Goal: Task Accomplishment & Management: Use online tool/utility

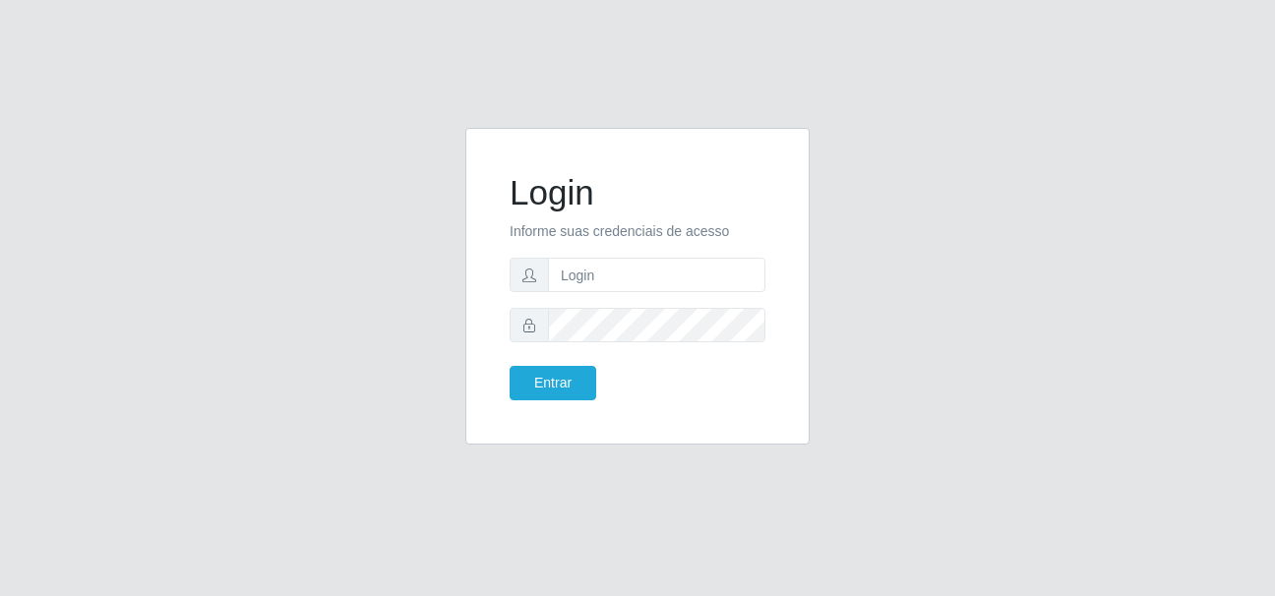
type input "[EMAIL_ADDRESS][DOMAIN_NAME]"
click at [509, 366] on button "Entrar" at bounding box center [552, 383] width 87 height 34
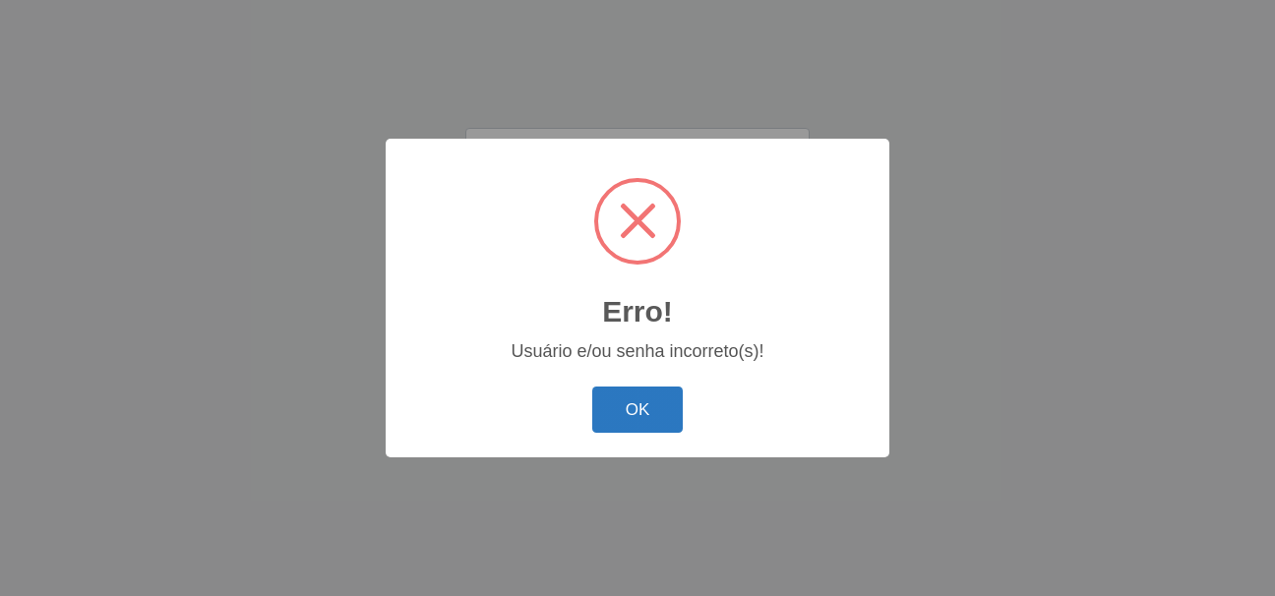
click at [673, 417] on button "OK" at bounding box center [637, 410] width 91 height 46
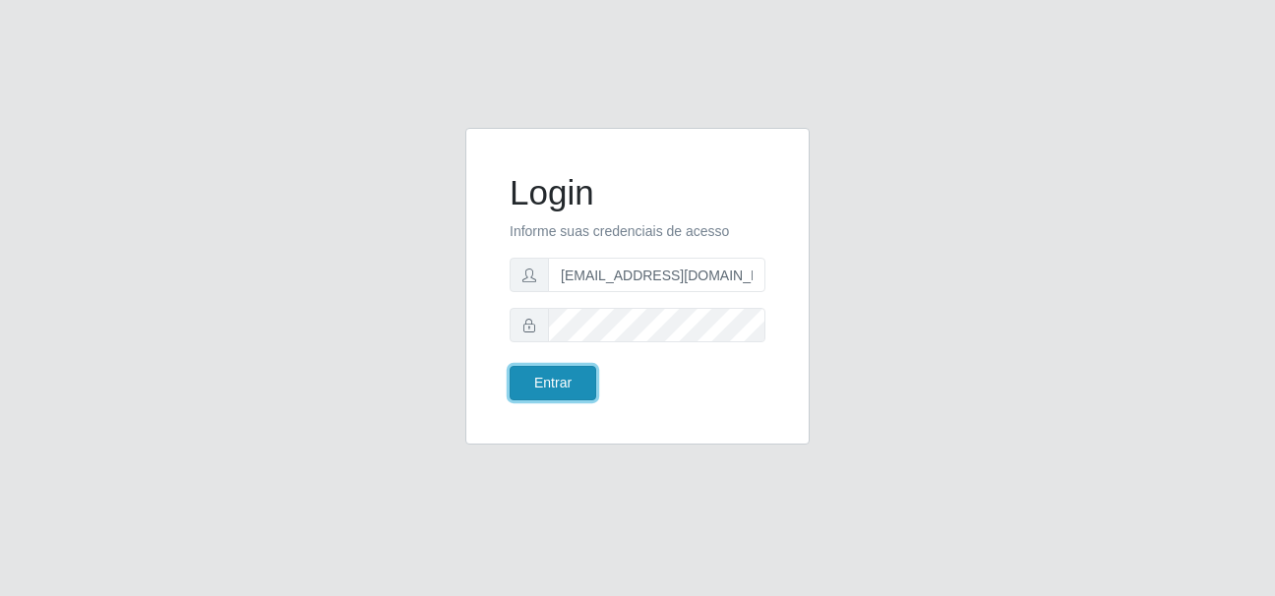
click at [546, 391] on button "Entrar" at bounding box center [552, 383] width 87 height 34
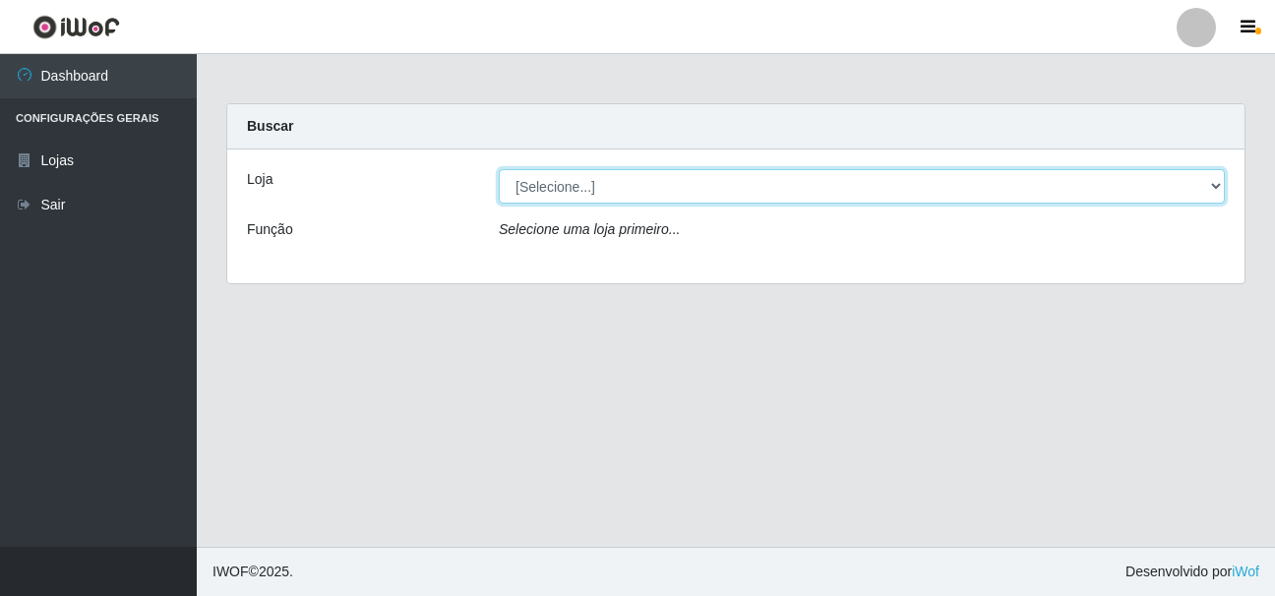
click at [1219, 185] on select "[Selecione...] SuperFácil Atacado - Rodoviária" at bounding box center [862, 186] width 726 height 34
select select "400"
click at [499, 169] on select "[Selecione...] SuperFácil Atacado - Rodoviária" at bounding box center [862, 186] width 726 height 34
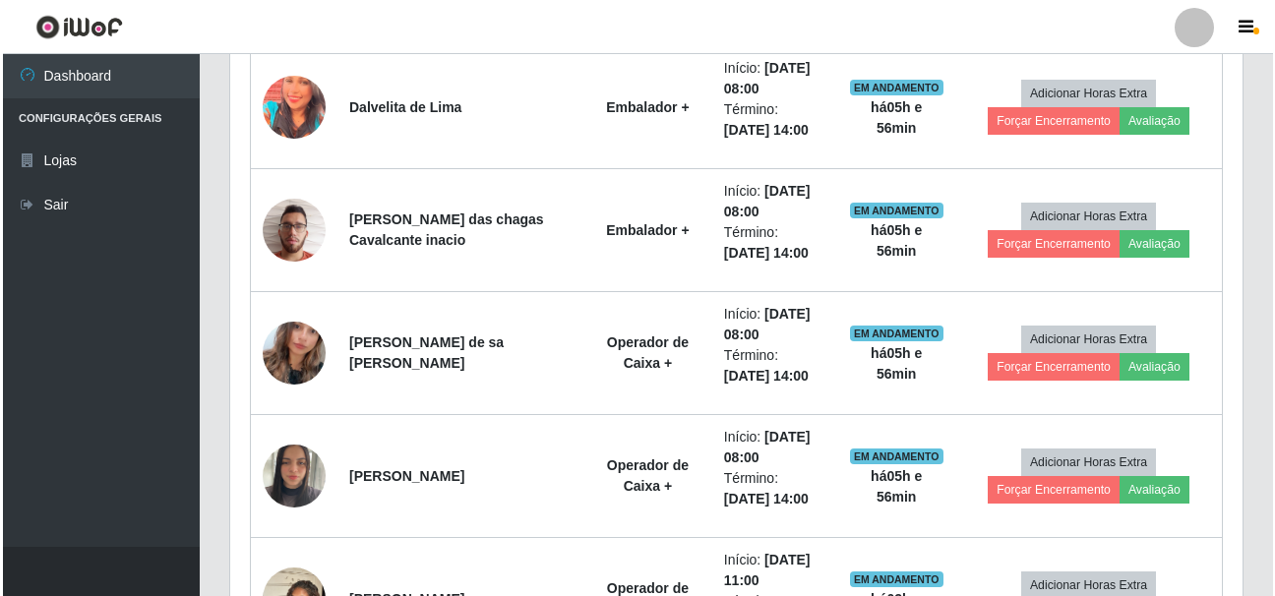
scroll to position [821, 0]
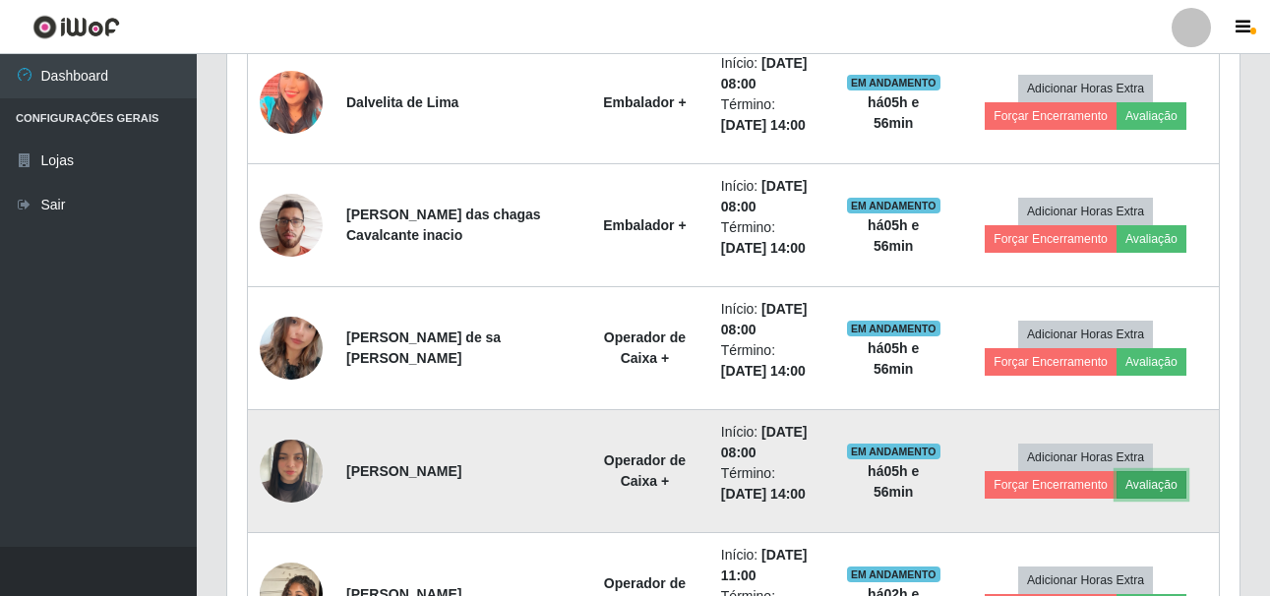
click at [1144, 476] on button "Avaliação" at bounding box center [1151, 485] width 70 height 28
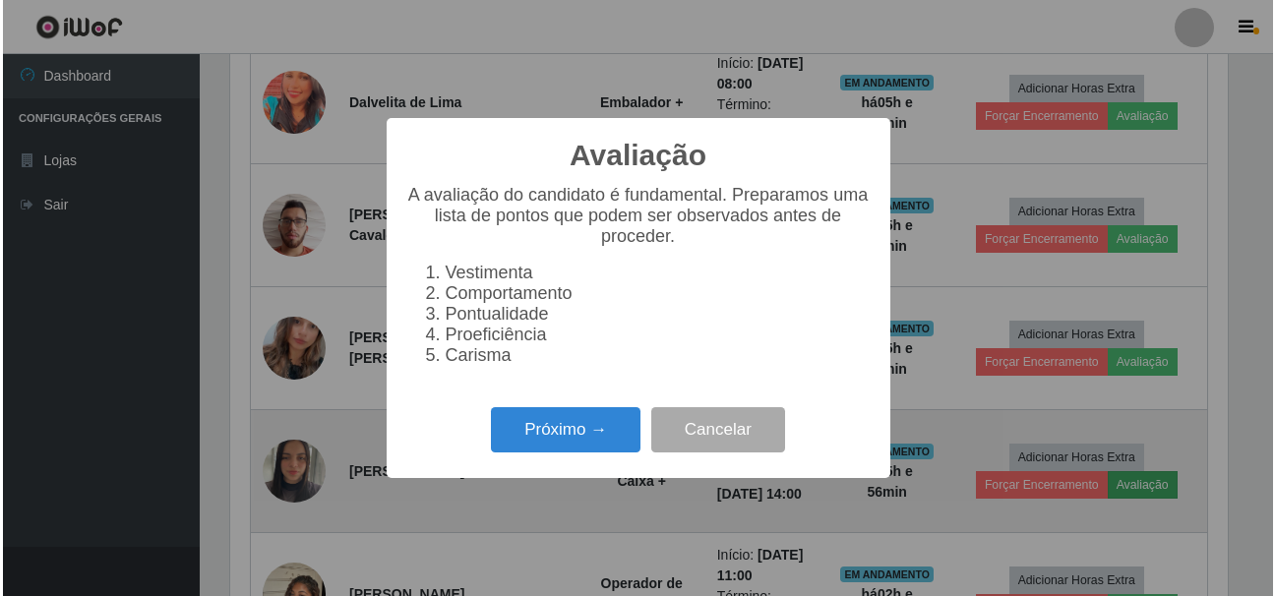
scroll to position [408, 1002]
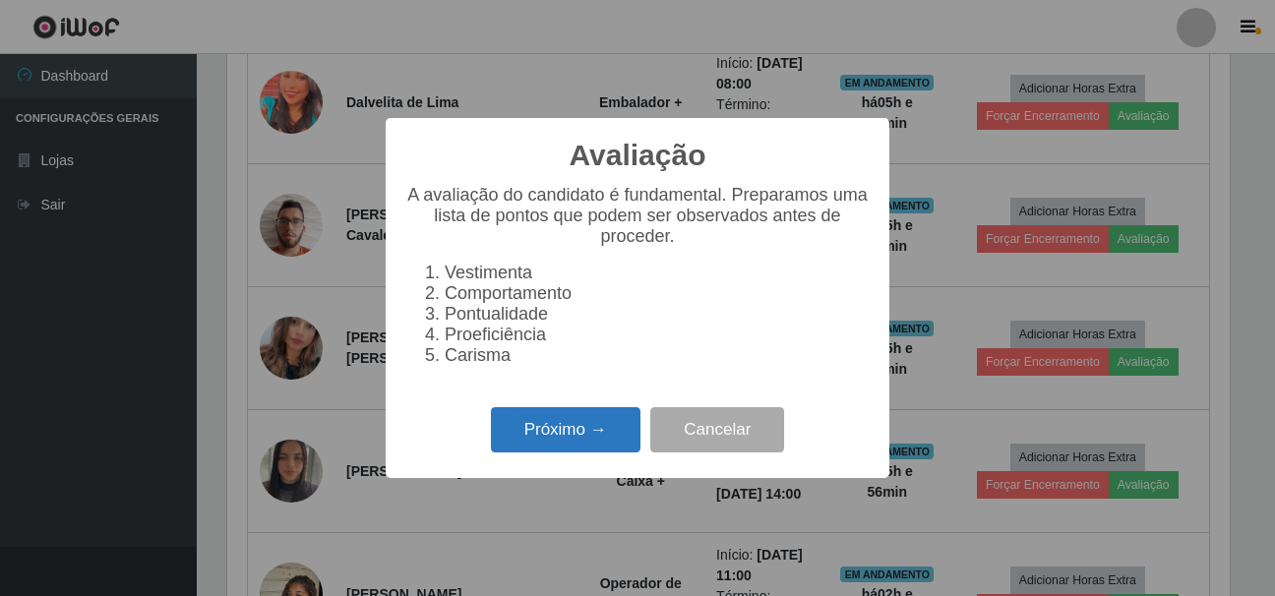
click at [620, 441] on button "Próximo →" at bounding box center [565, 430] width 149 height 46
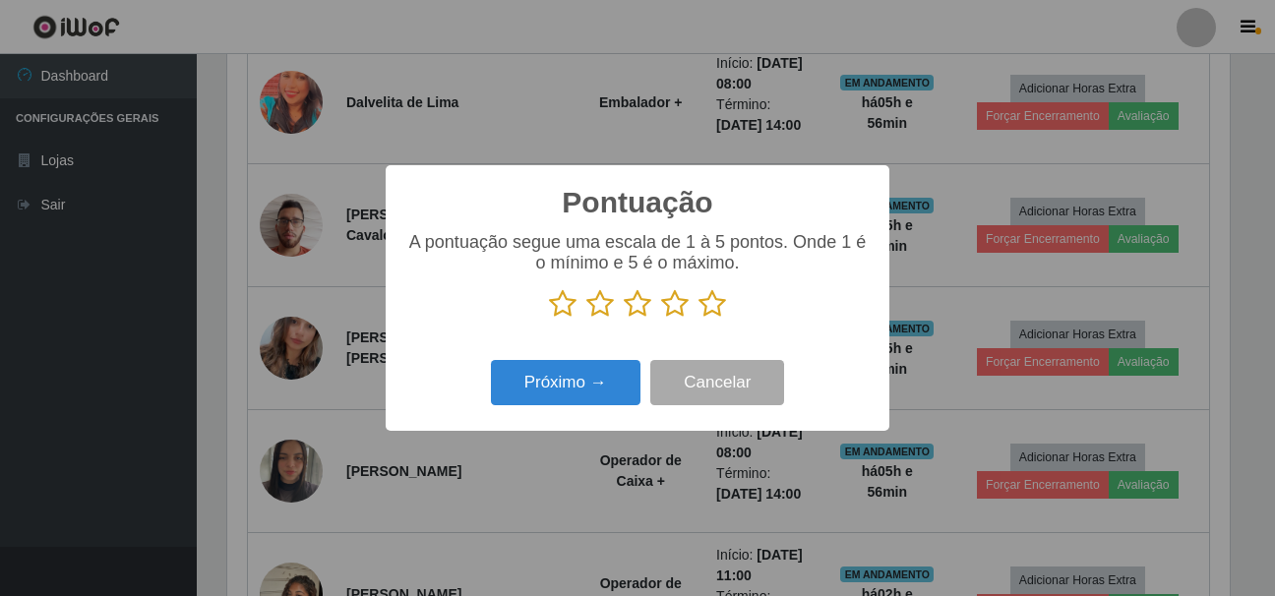
click at [714, 307] on icon at bounding box center [712, 304] width 28 height 30
click at [698, 319] on input "radio" at bounding box center [698, 319] width 0 height 0
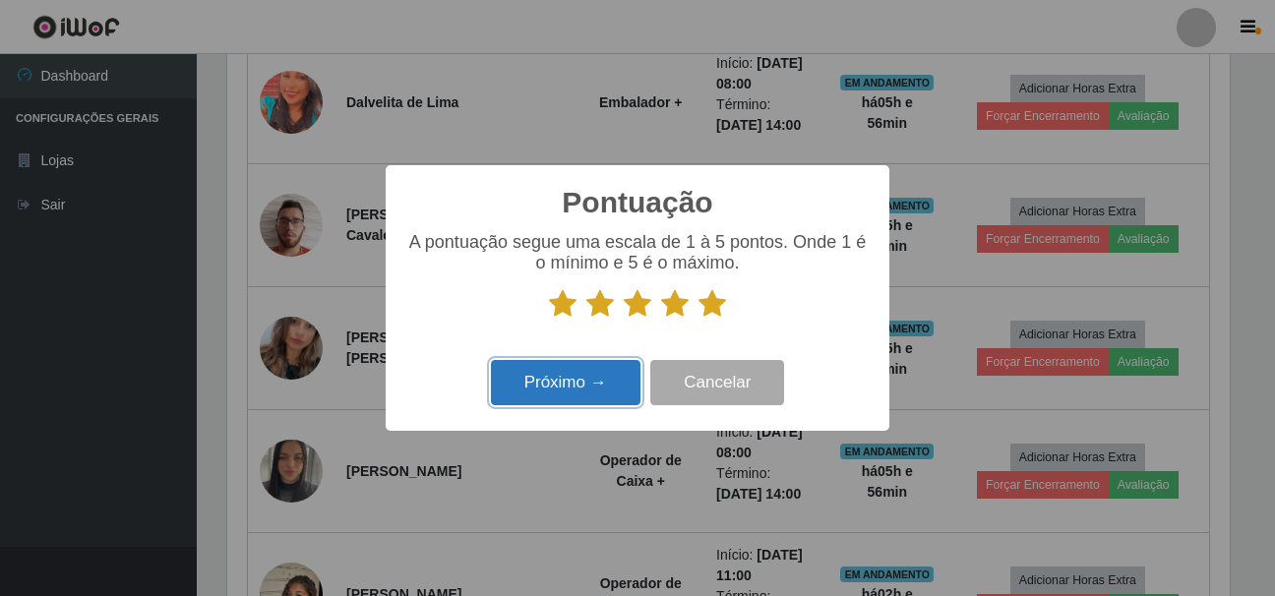
click at [595, 387] on button "Próximo →" at bounding box center [565, 383] width 149 height 46
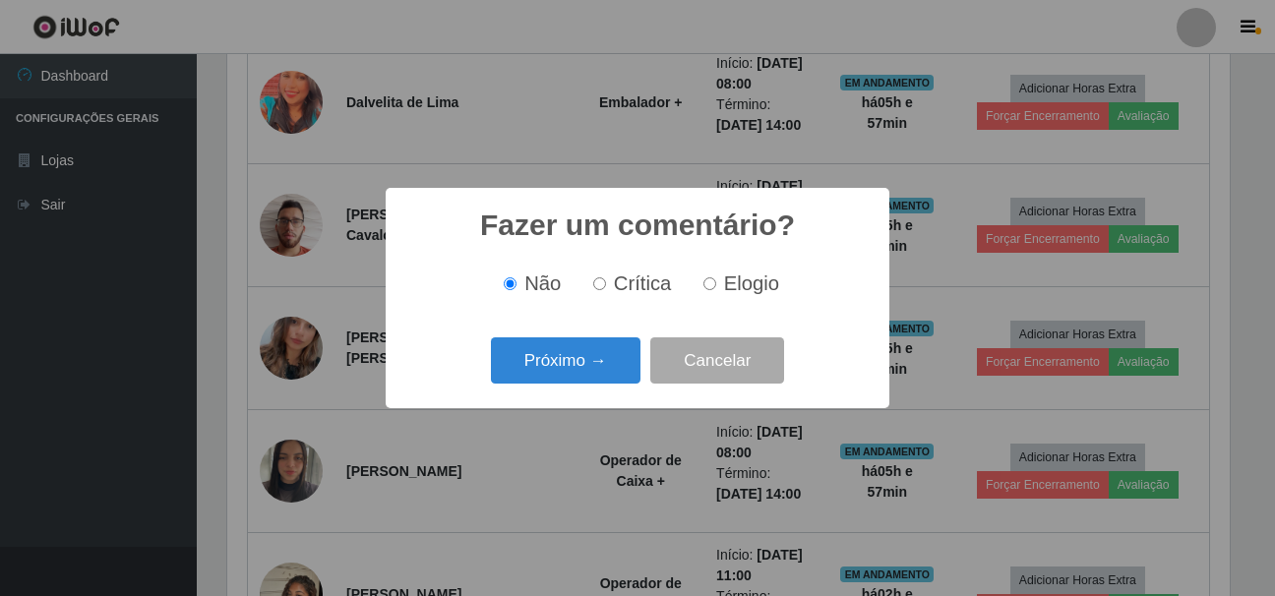
click at [707, 284] on input "Elogio" at bounding box center [709, 283] width 13 height 13
radio input "true"
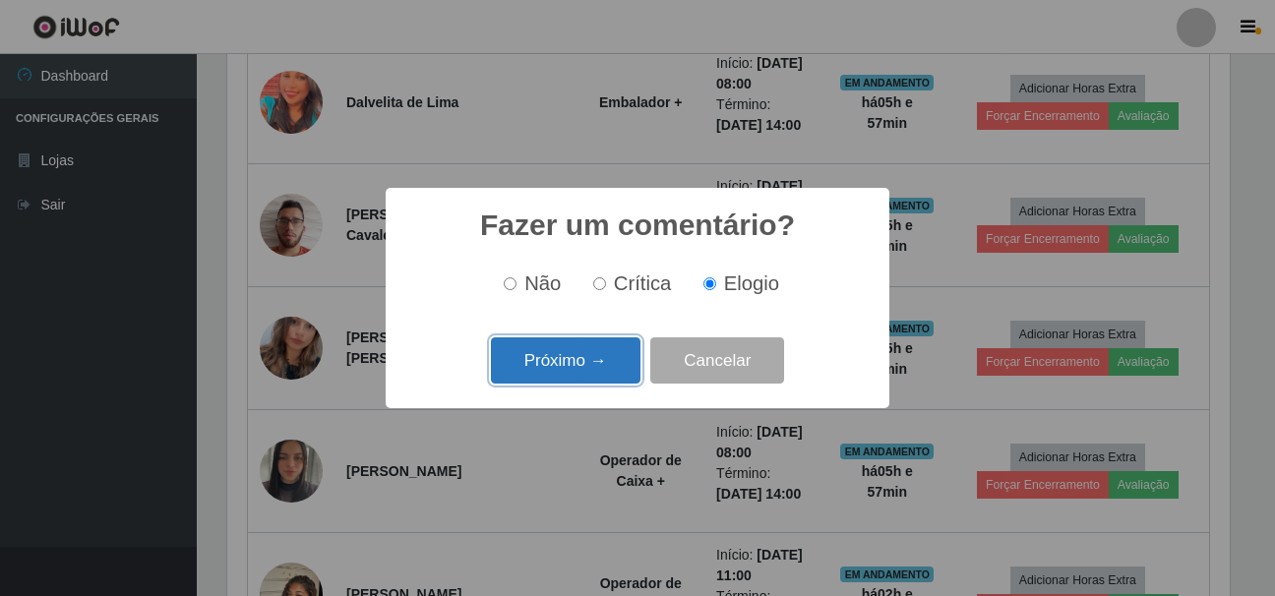
click at [594, 358] on button "Próximo →" at bounding box center [565, 360] width 149 height 46
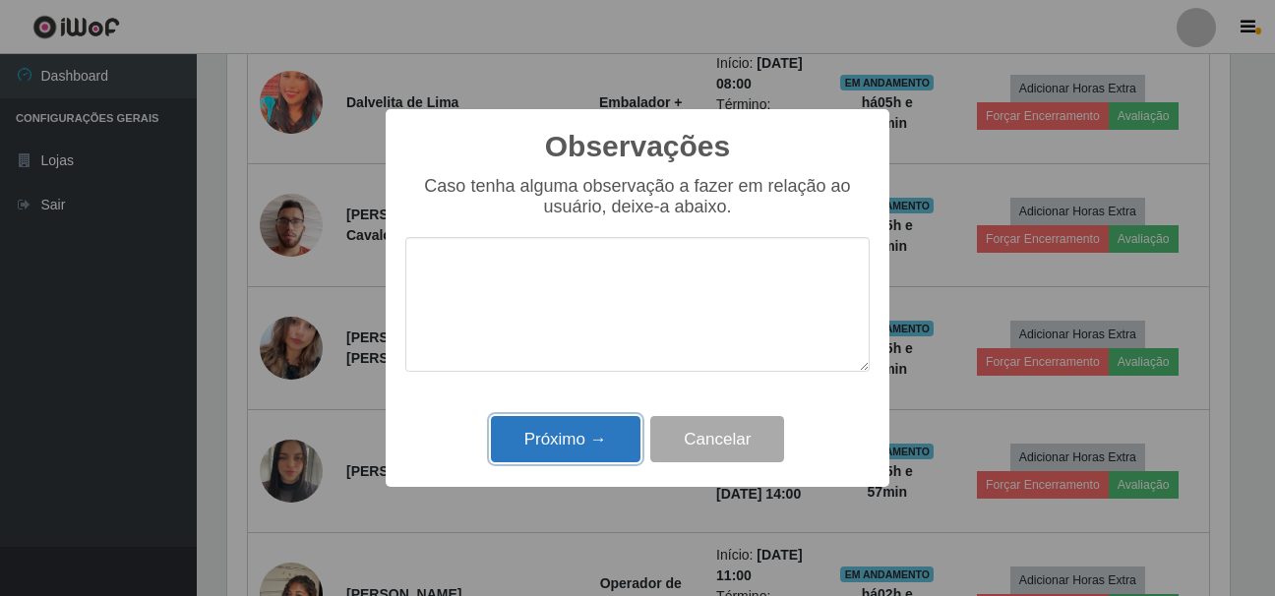
click at [567, 449] on button "Próximo →" at bounding box center [565, 439] width 149 height 46
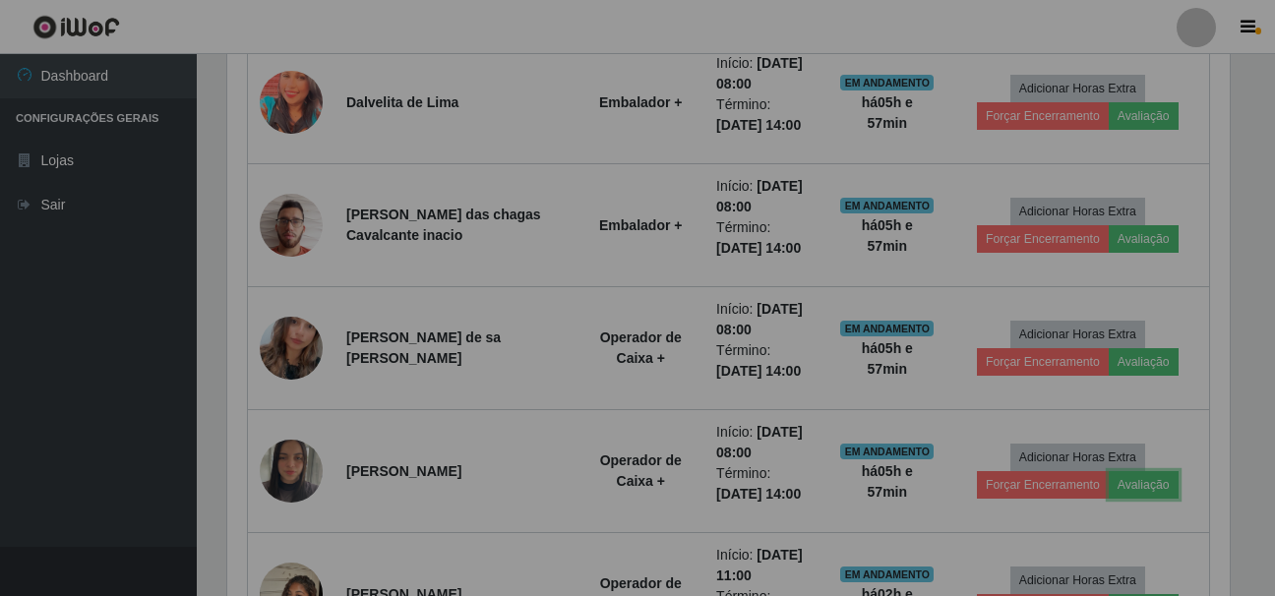
scroll to position [408, 1012]
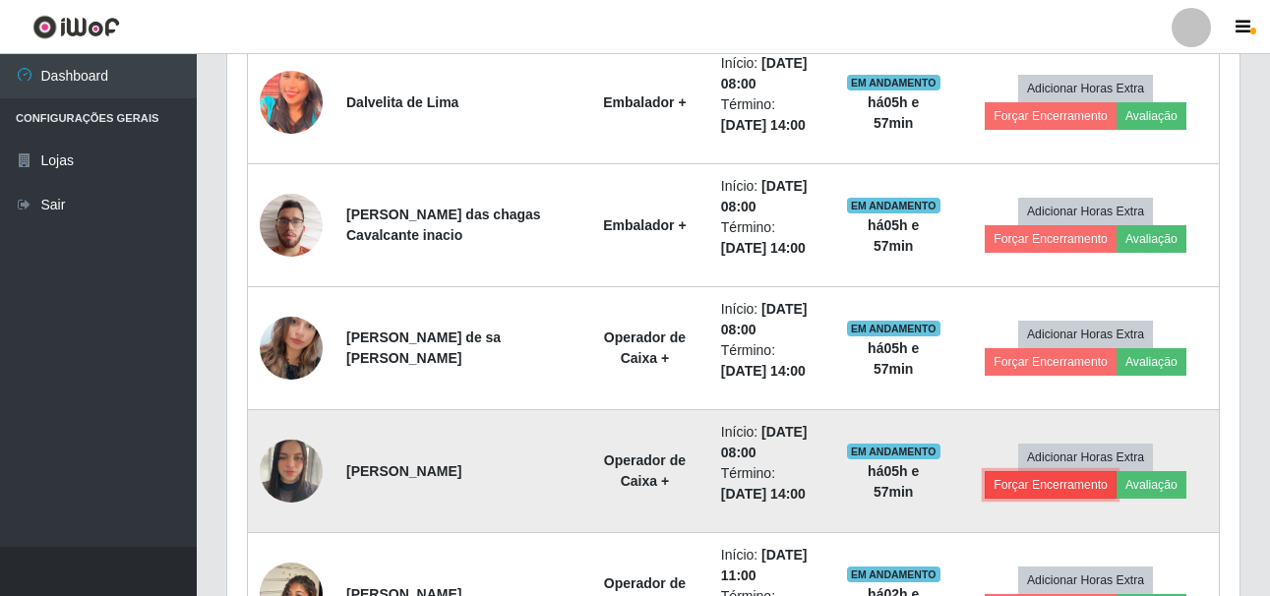
click at [1052, 490] on button "Forçar Encerramento" at bounding box center [1050, 485] width 132 height 28
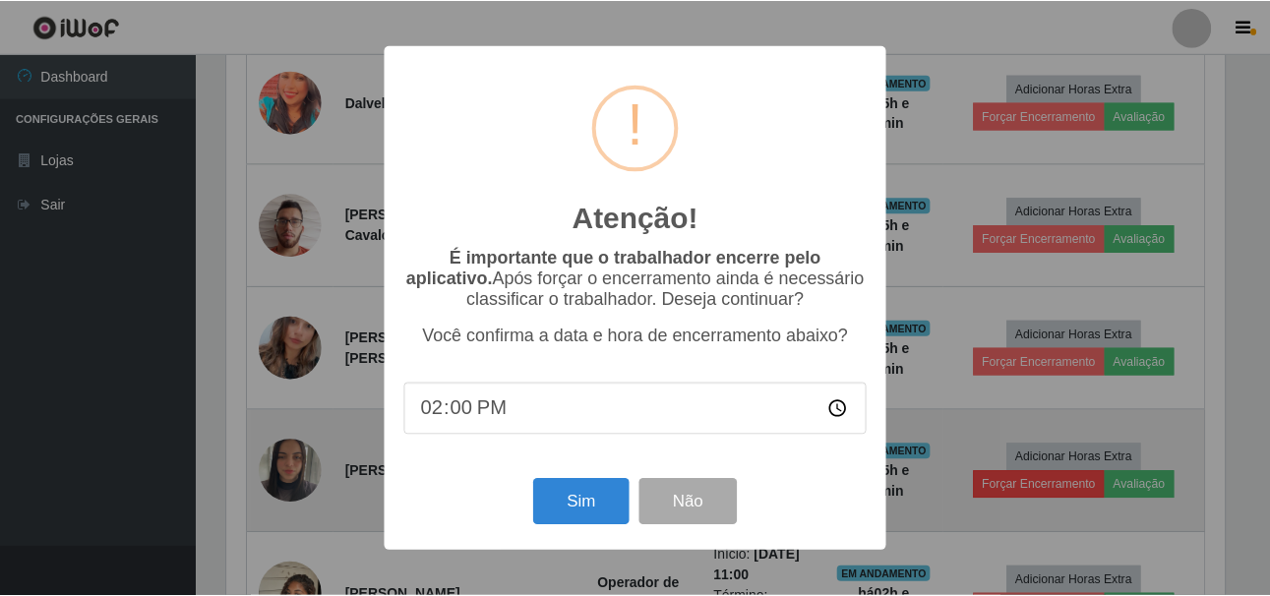
scroll to position [408, 1002]
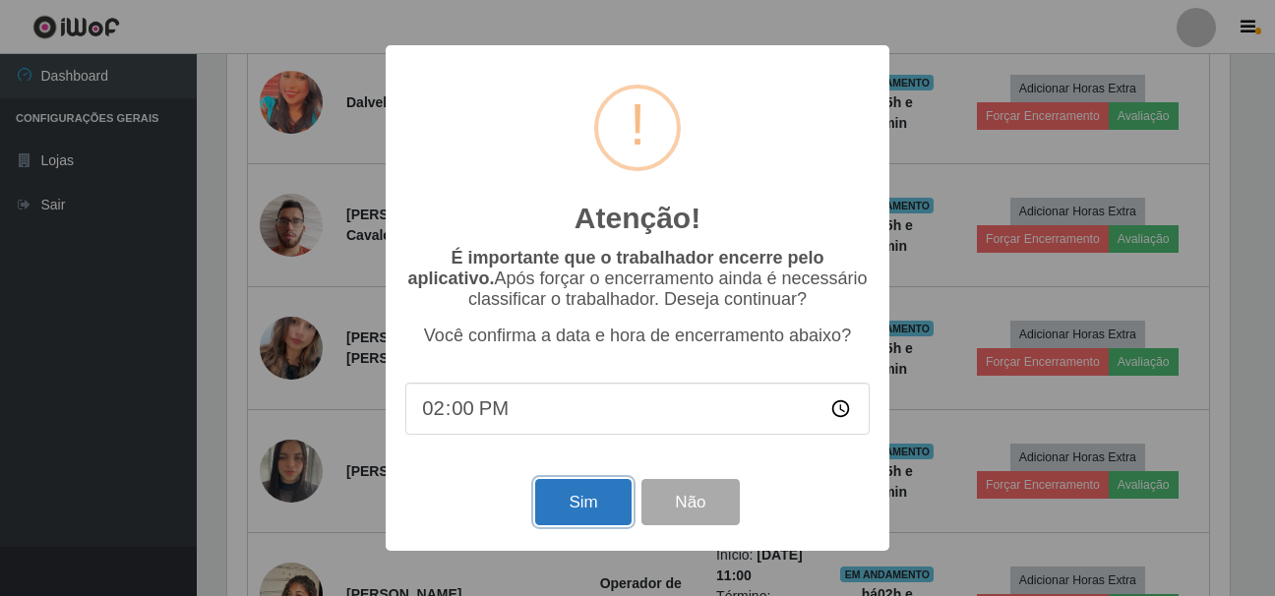
click at [566, 508] on button "Sim" at bounding box center [582, 502] width 95 height 46
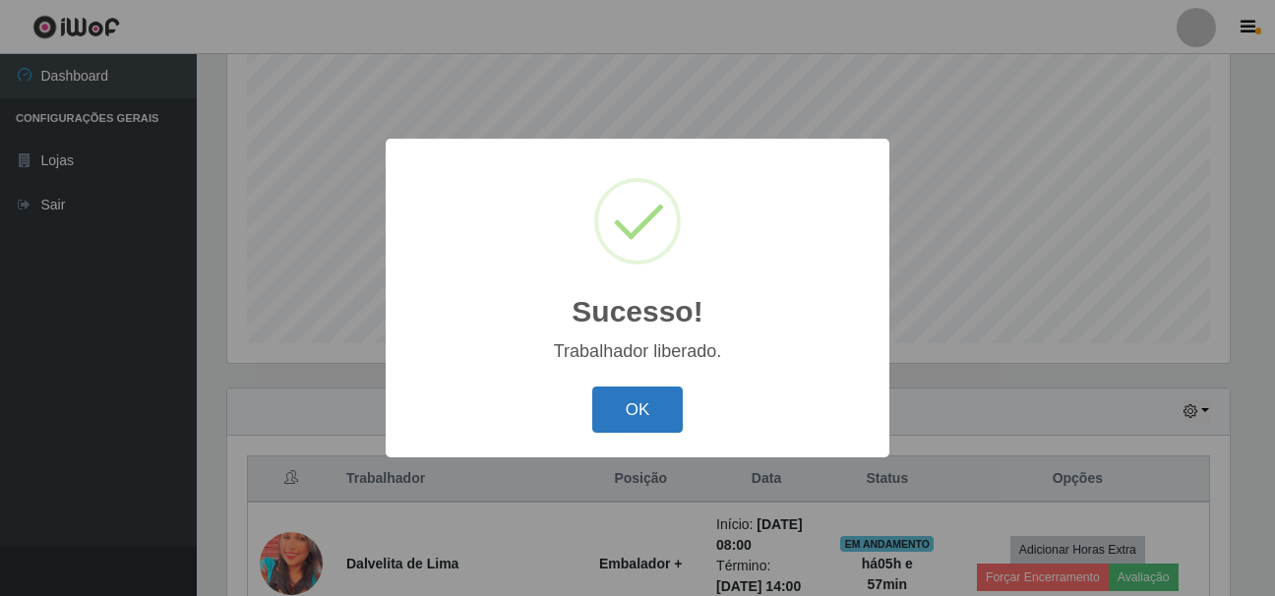
click at [628, 411] on button "OK" at bounding box center [637, 410] width 91 height 46
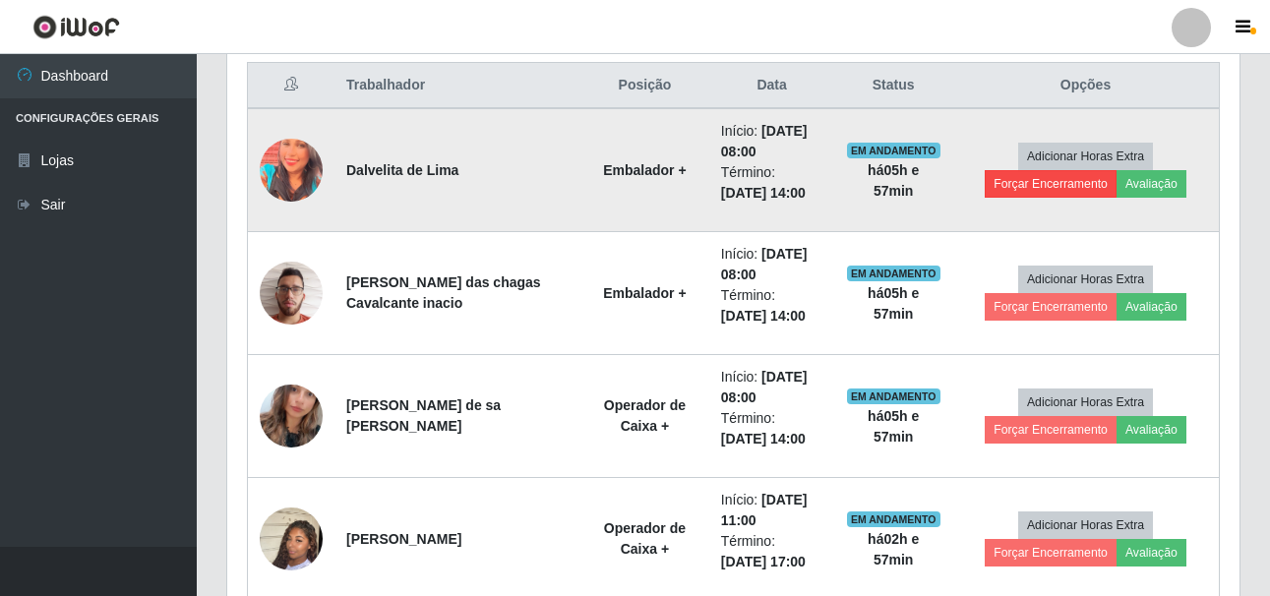
scroll to position [557, 0]
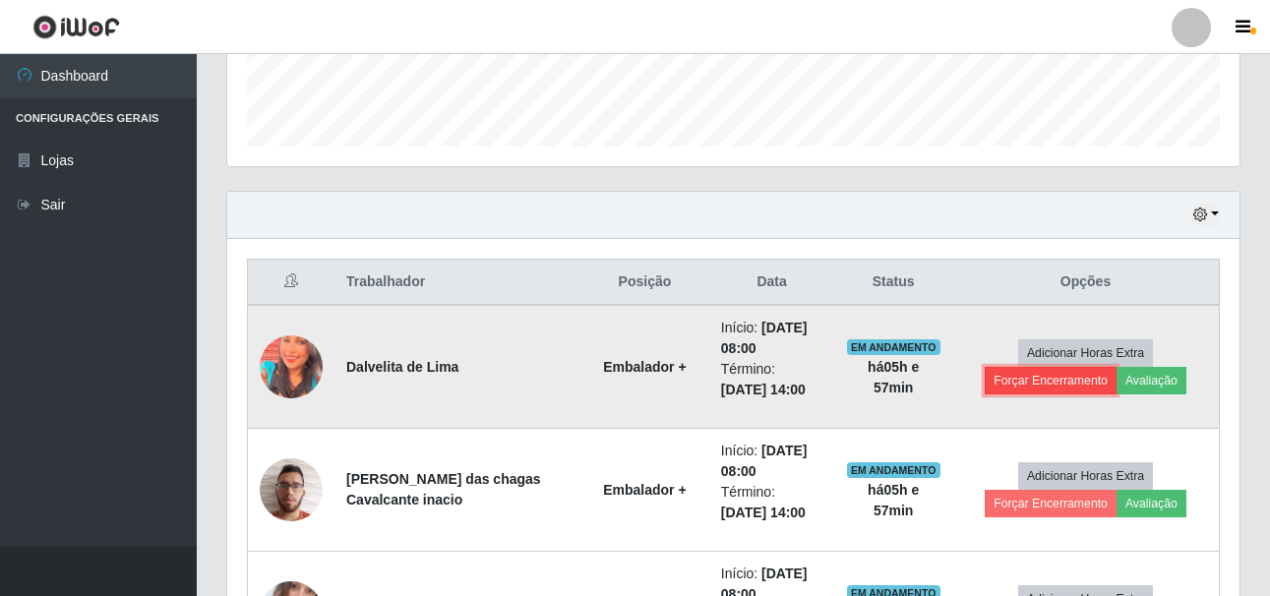
click at [1074, 375] on button "Forçar Encerramento" at bounding box center [1050, 381] width 132 height 28
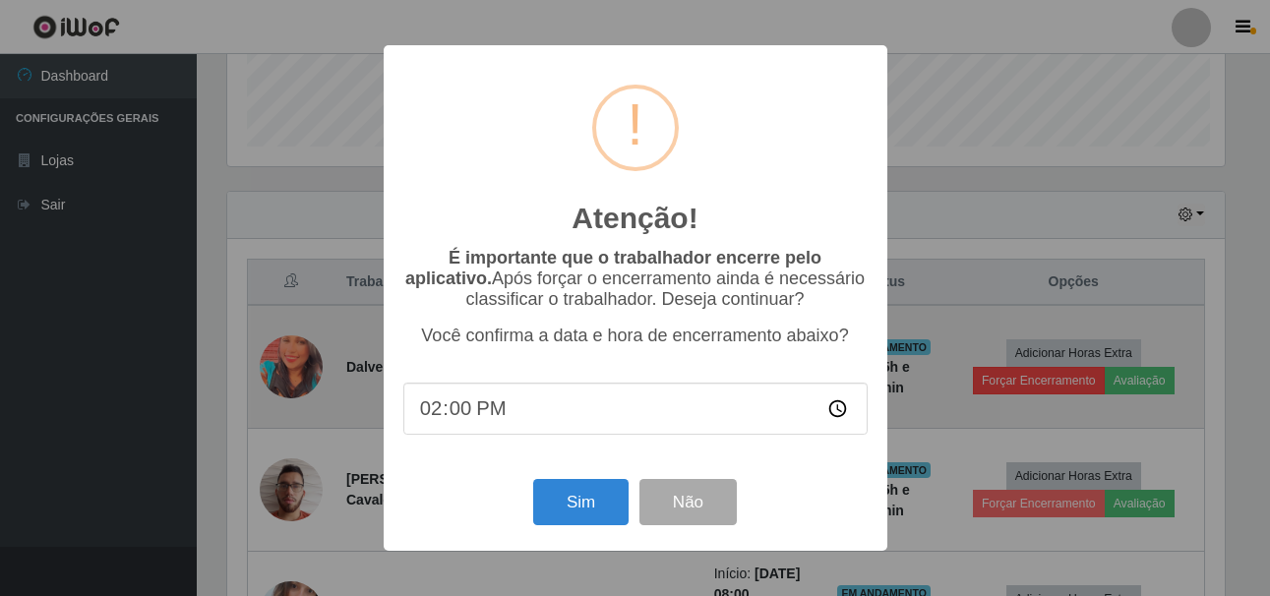
scroll to position [408, 1002]
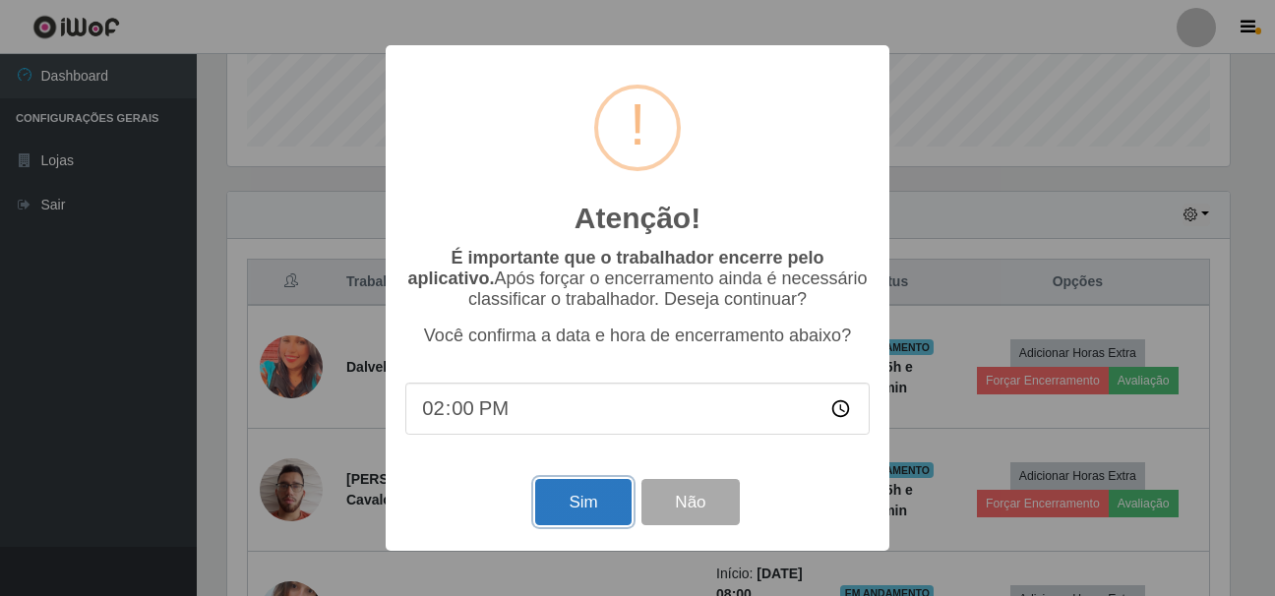
click at [563, 493] on button "Sim" at bounding box center [582, 502] width 95 height 46
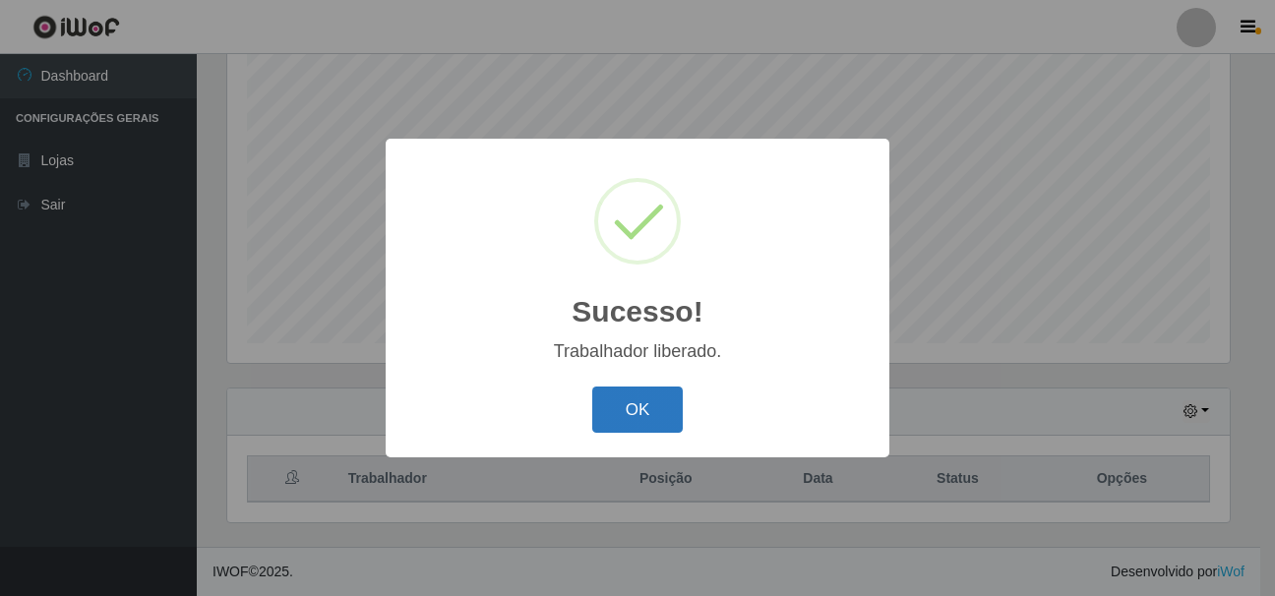
click at [661, 404] on button "OK" at bounding box center [637, 410] width 91 height 46
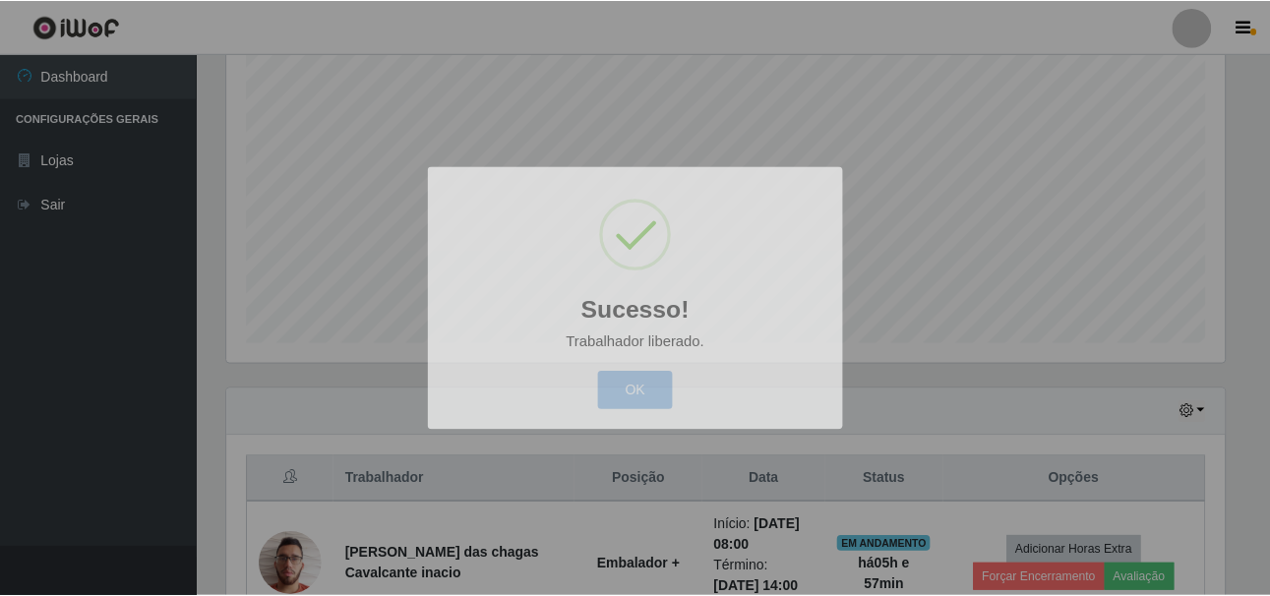
scroll to position [0, 0]
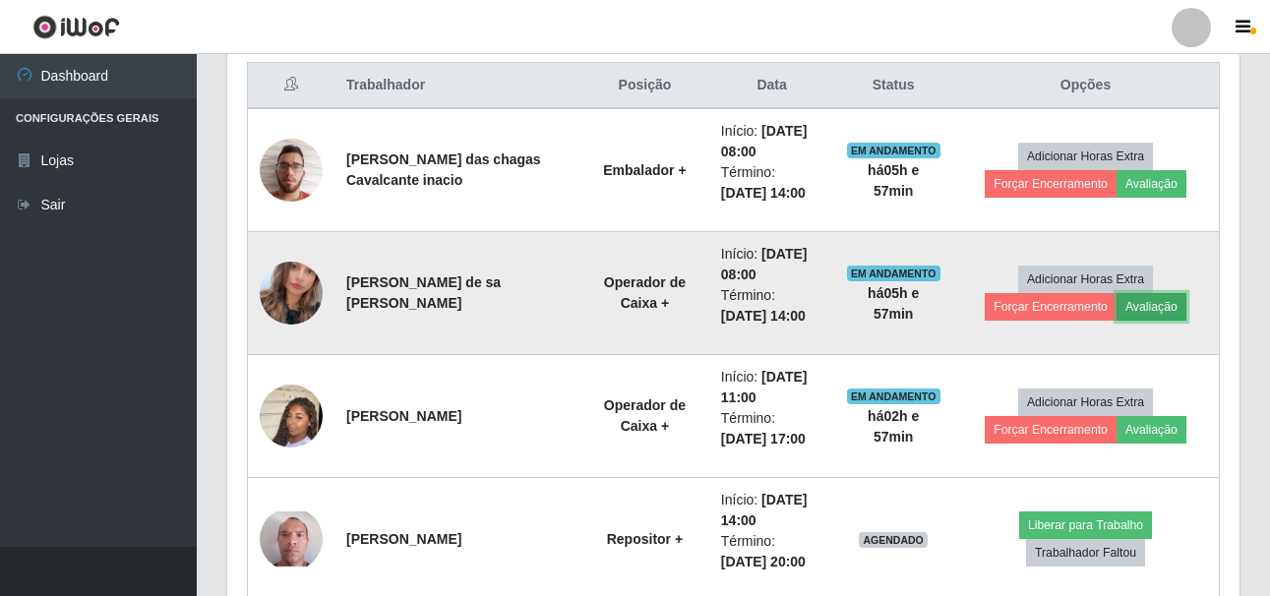
click at [1141, 300] on button "Avaliação" at bounding box center [1151, 307] width 70 height 28
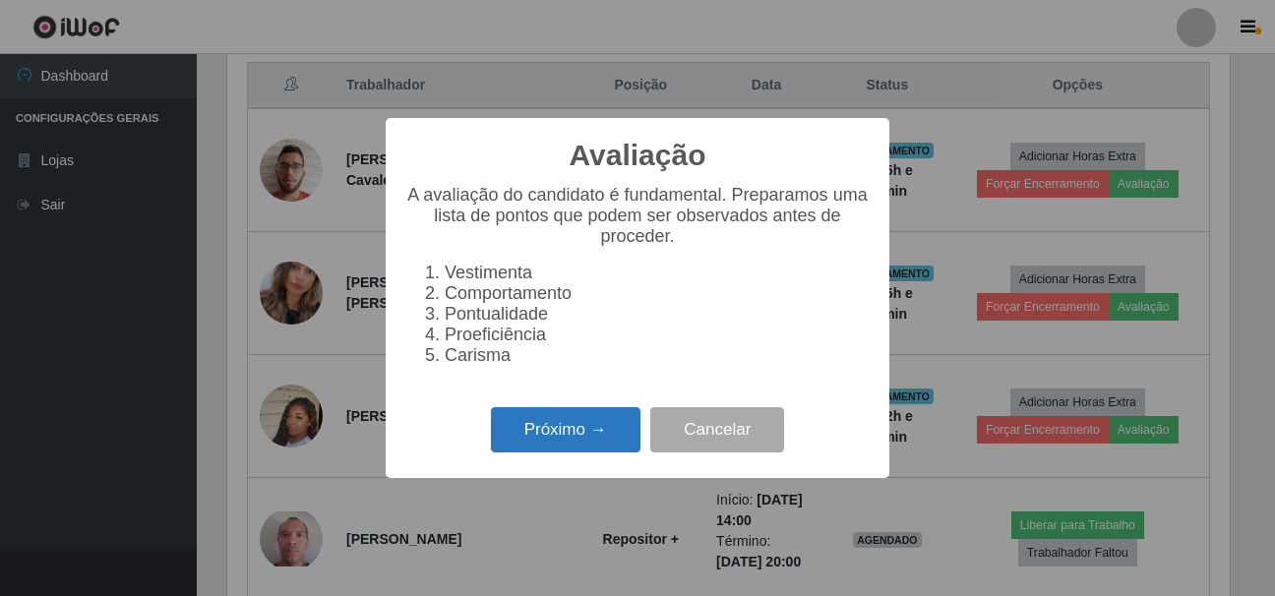
click at [580, 426] on button "Próximo →" at bounding box center [565, 430] width 149 height 46
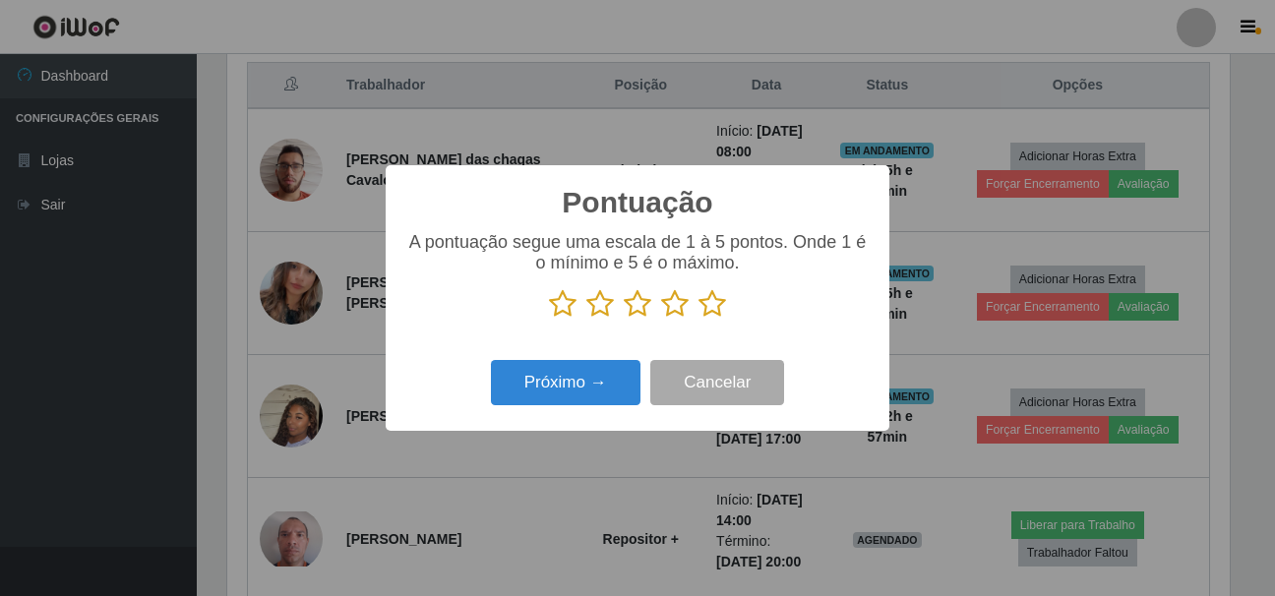
click at [706, 305] on icon at bounding box center [712, 304] width 28 height 30
click at [698, 319] on input "radio" at bounding box center [698, 319] width 0 height 0
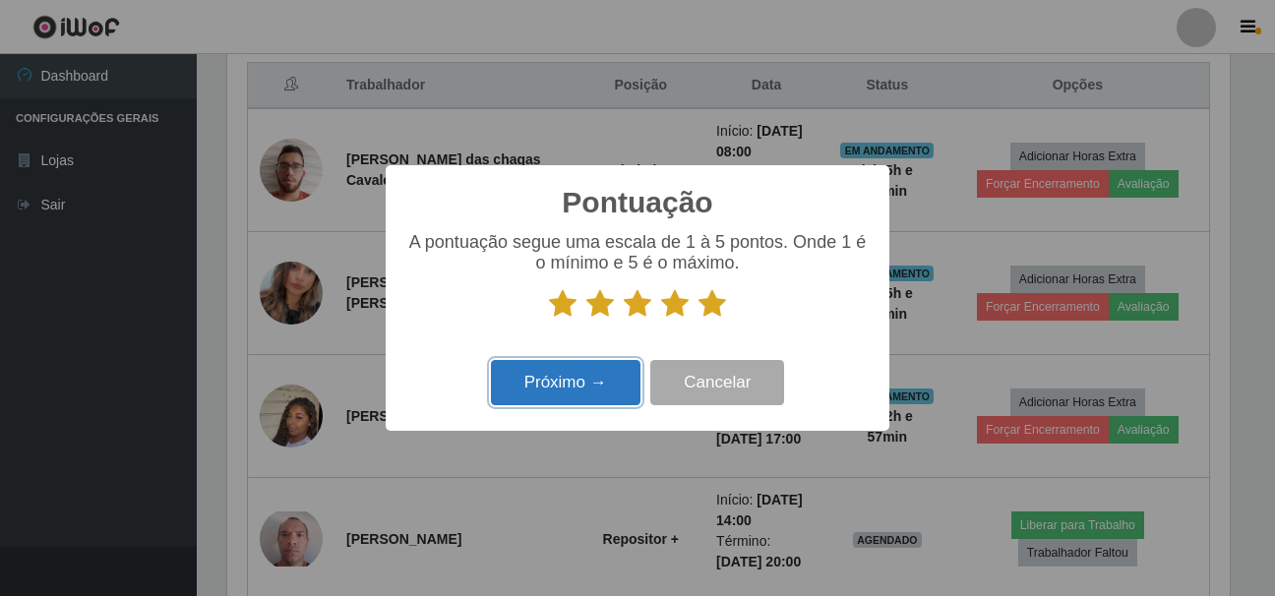
click at [576, 386] on button "Próximo →" at bounding box center [565, 383] width 149 height 46
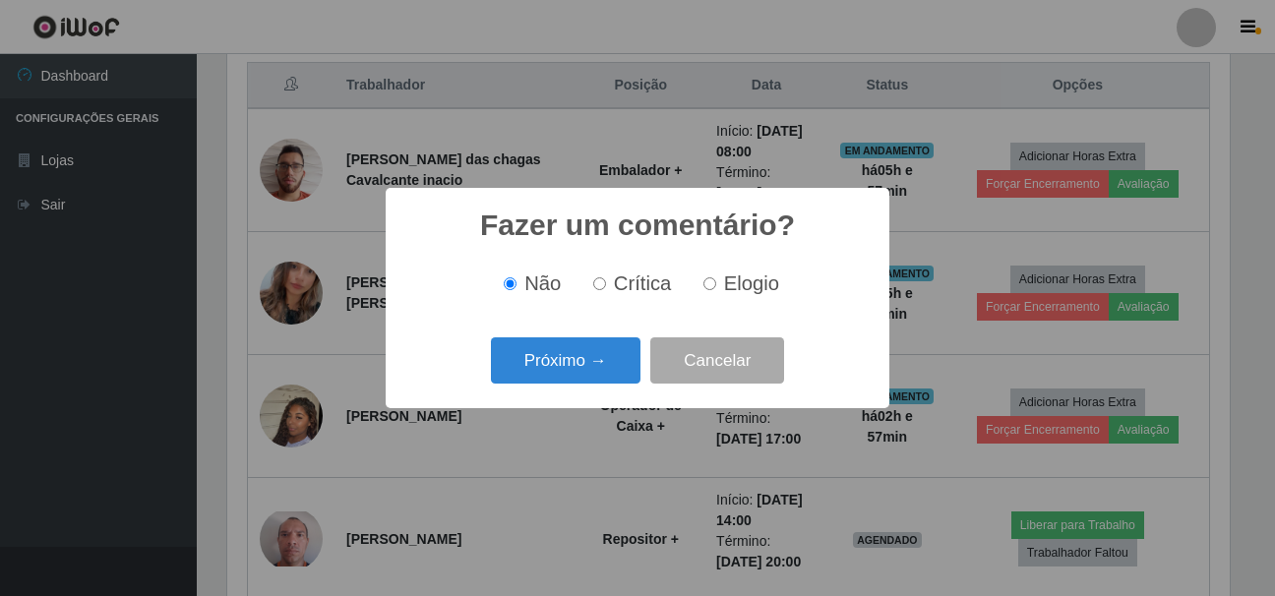
click at [713, 284] on input "Elogio" at bounding box center [709, 283] width 13 height 13
radio input "true"
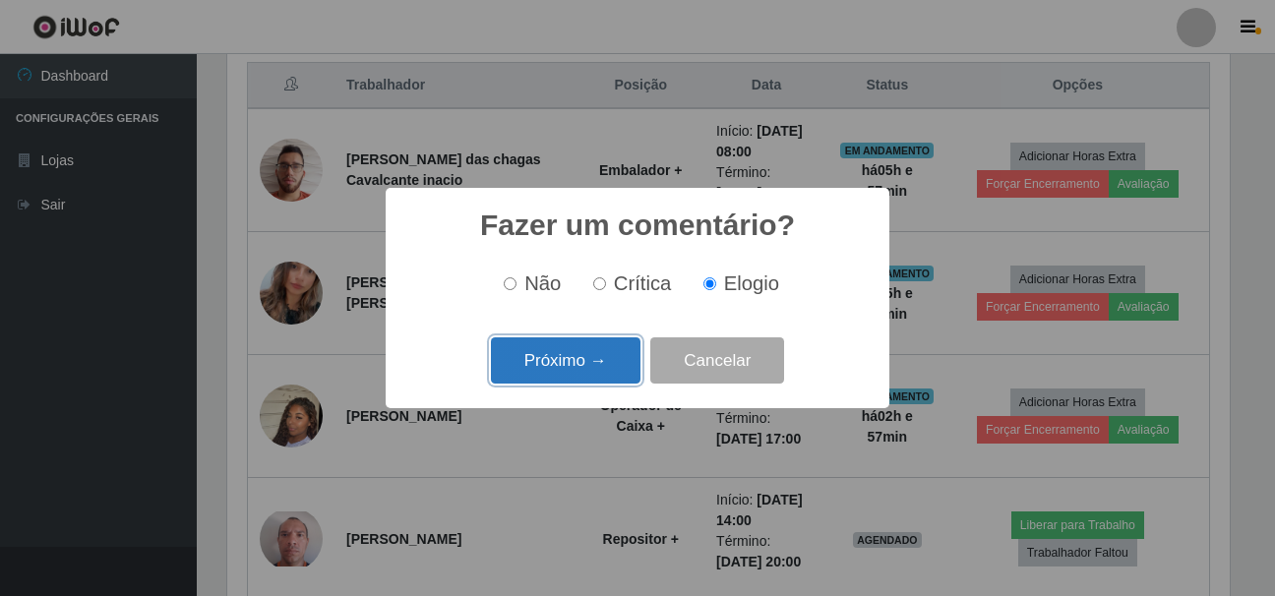
click at [609, 350] on button "Próximo →" at bounding box center [565, 360] width 149 height 46
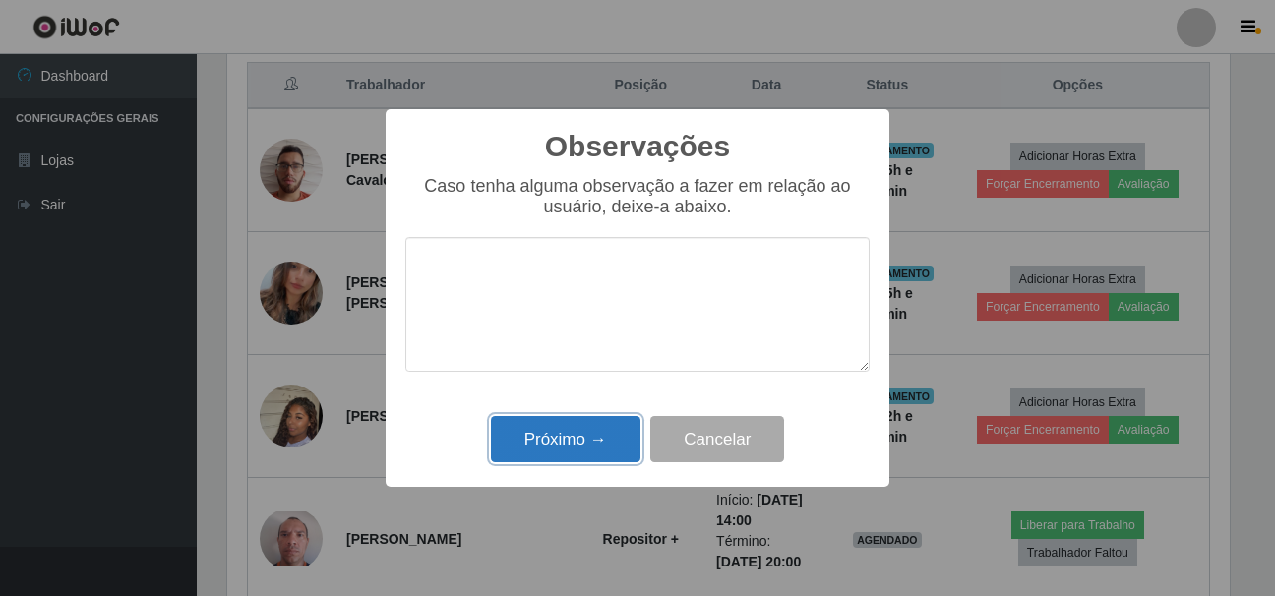
click at [553, 431] on button "Próximo →" at bounding box center [565, 439] width 149 height 46
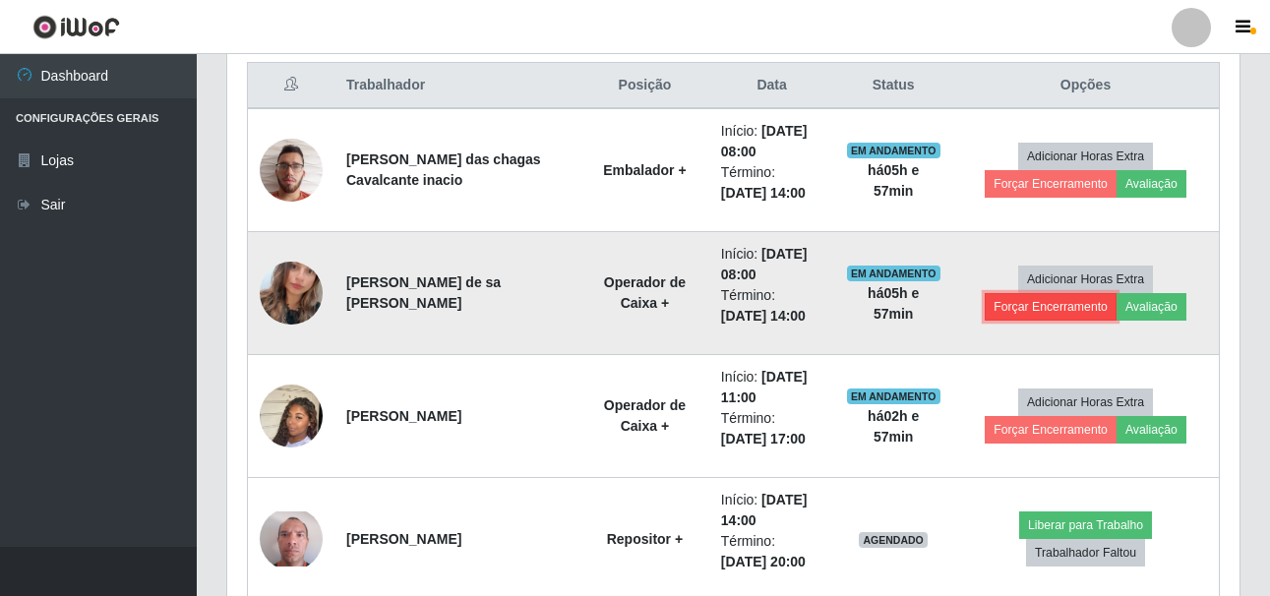
click at [1058, 318] on button "Forçar Encerramento" at bounding box center [1050, 307] width 132 height 28
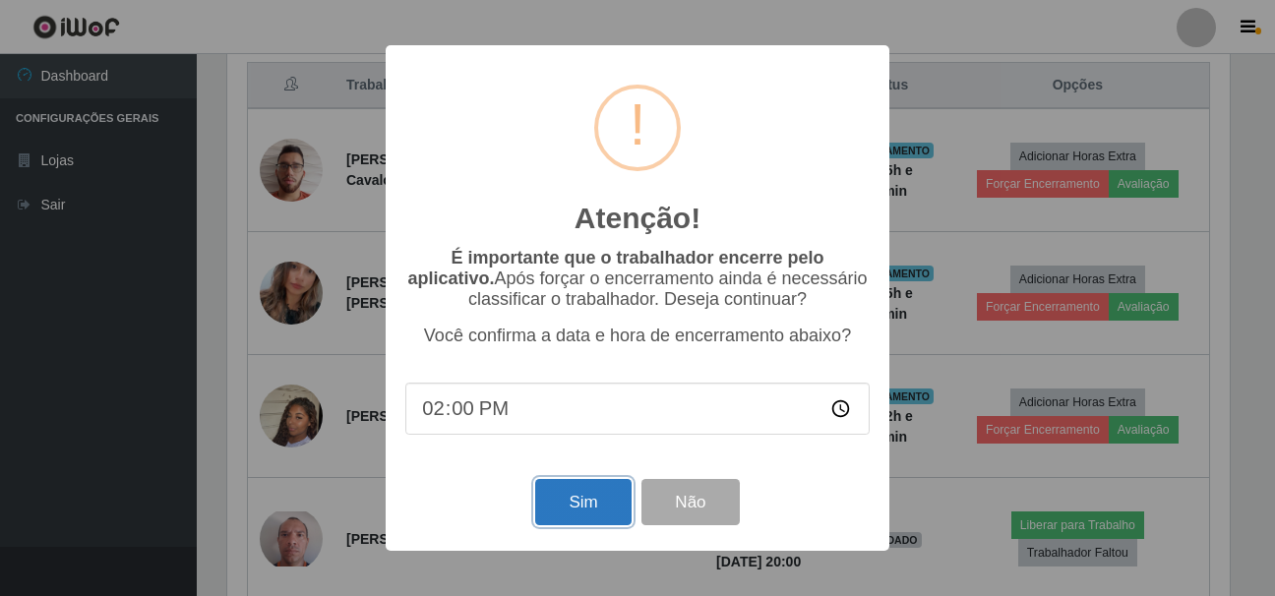
click at [564, 506] on button "Sim" at bounding box center [582, 502] width 95 height 46
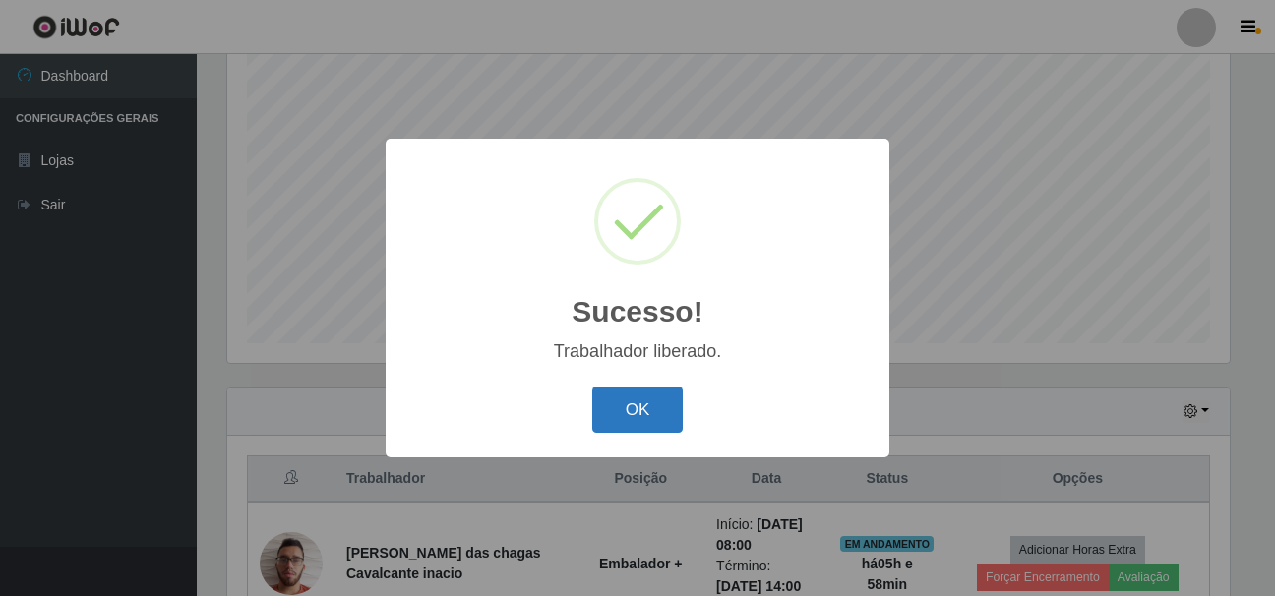
click at [652, 412] on button "OK" at bounding box center [637, 410] width 91 height 46
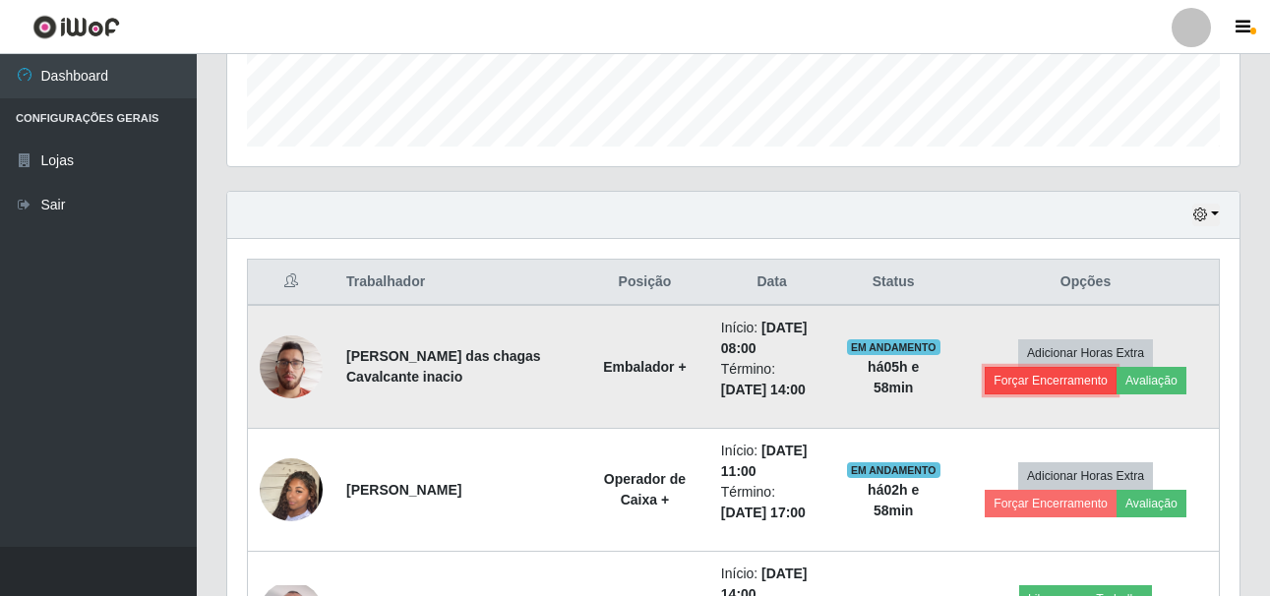
click at [1072, 385] on button "Forçar Encerramento" at bounding box center [1050, 381] width 132 height 28
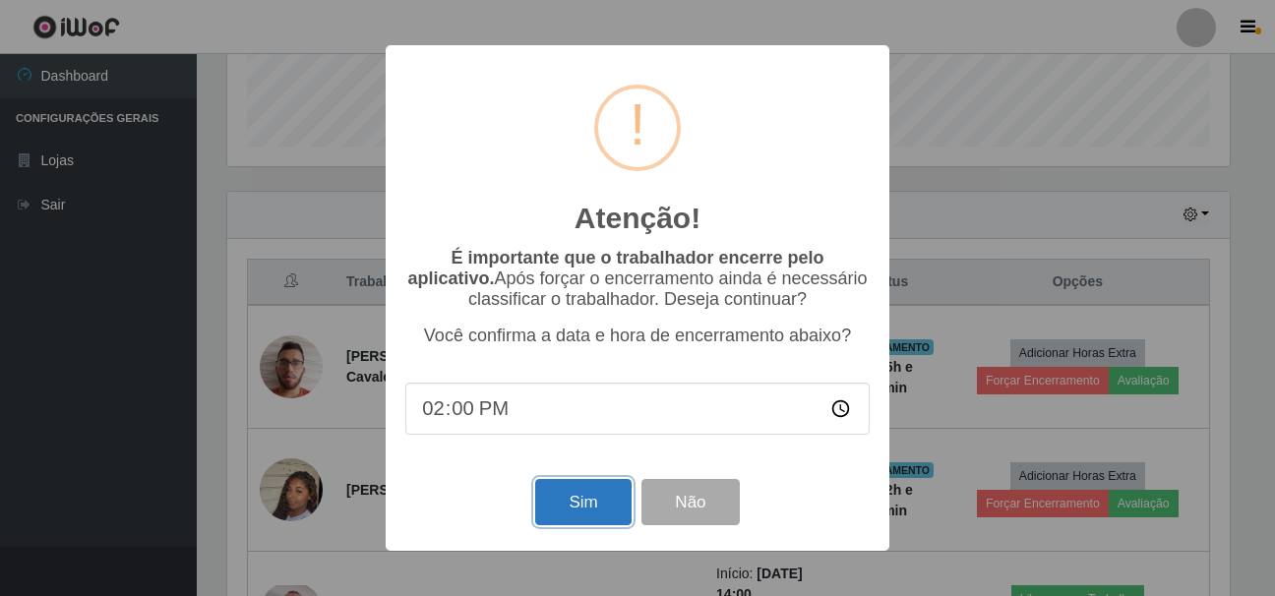
click at [596, 520] on button "Sim" at bounding box center [582, 502] width 95 height 46
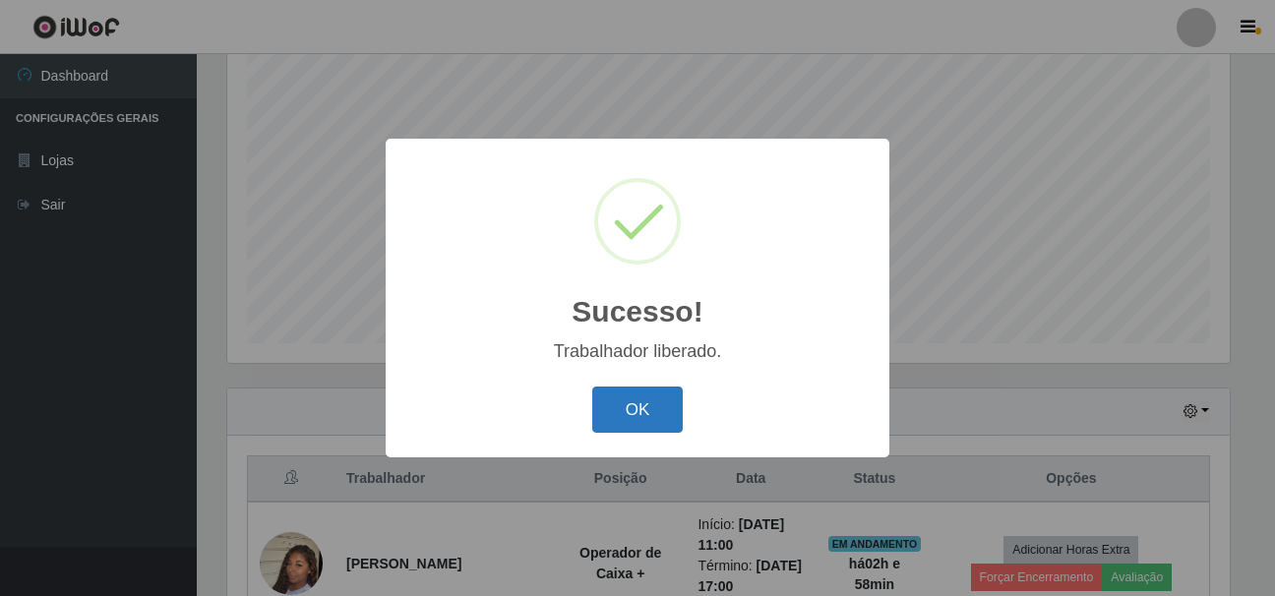
click at [648, 418] on button "OK" at bounding box center [637, 410] width 91 height 46
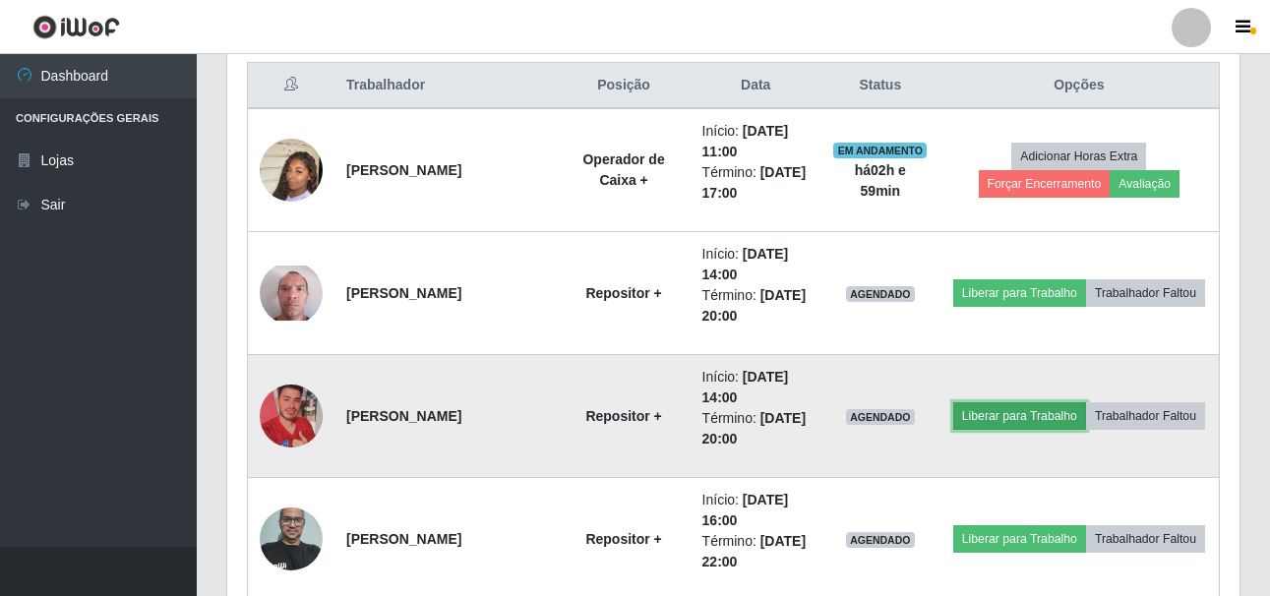
click at [1030, 424] on button "Liberar para Trabalho" at bounding box center [1019, 416] width 133 height 28
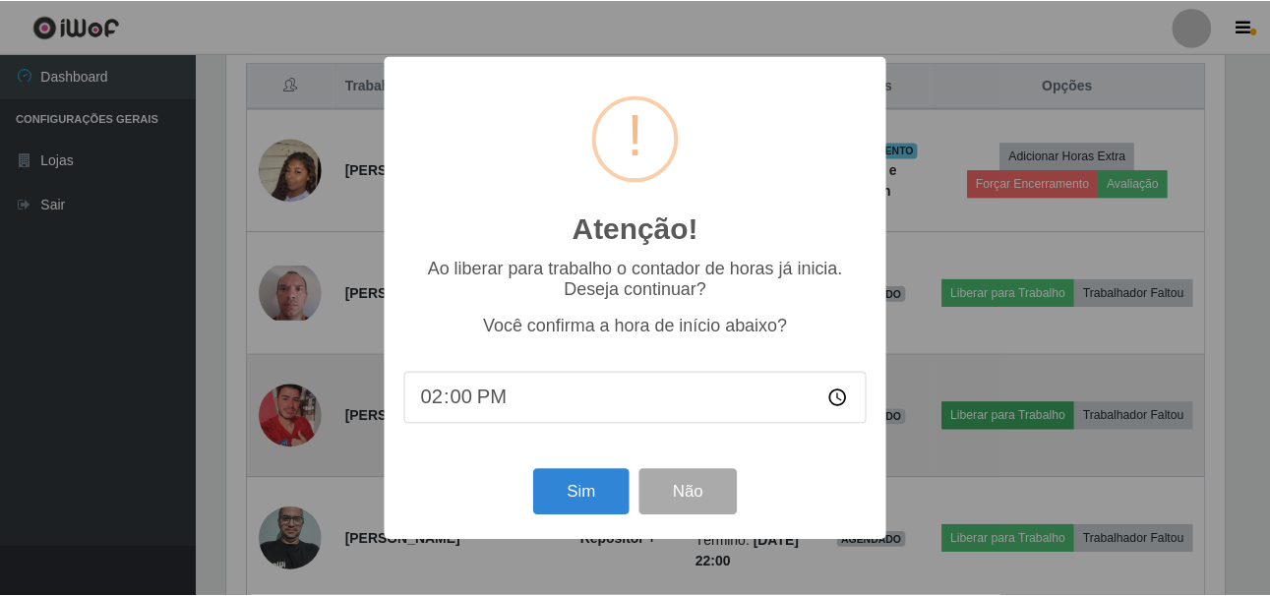
scroll to position [408, 1002]
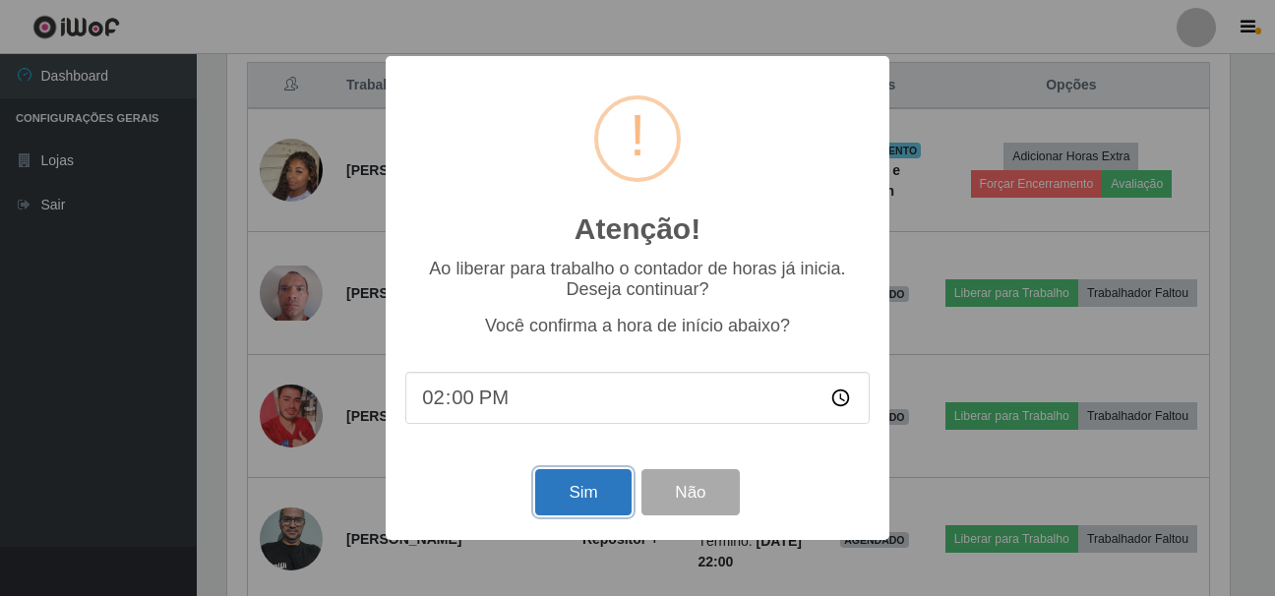
click at [586, 483] on button "Sim" at bounding box center [582, 492] width 95 height 46
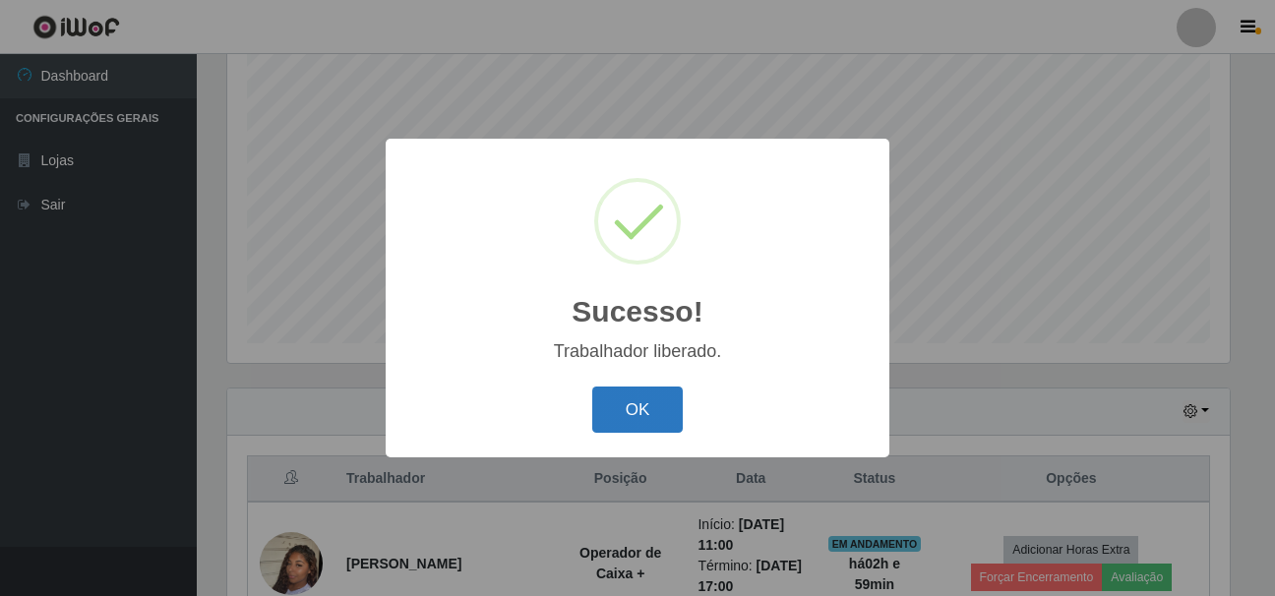
click at [627, 413] on button "OK" at bounding box center [637, 410] width 91 height 46
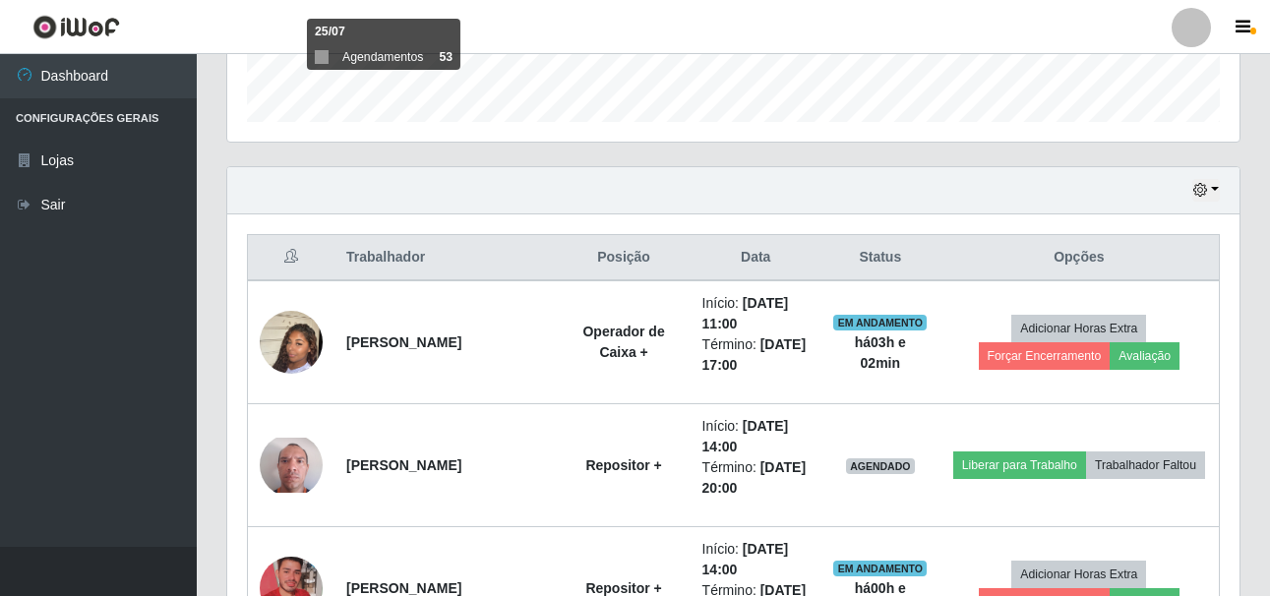
scroll to position [753, 0]
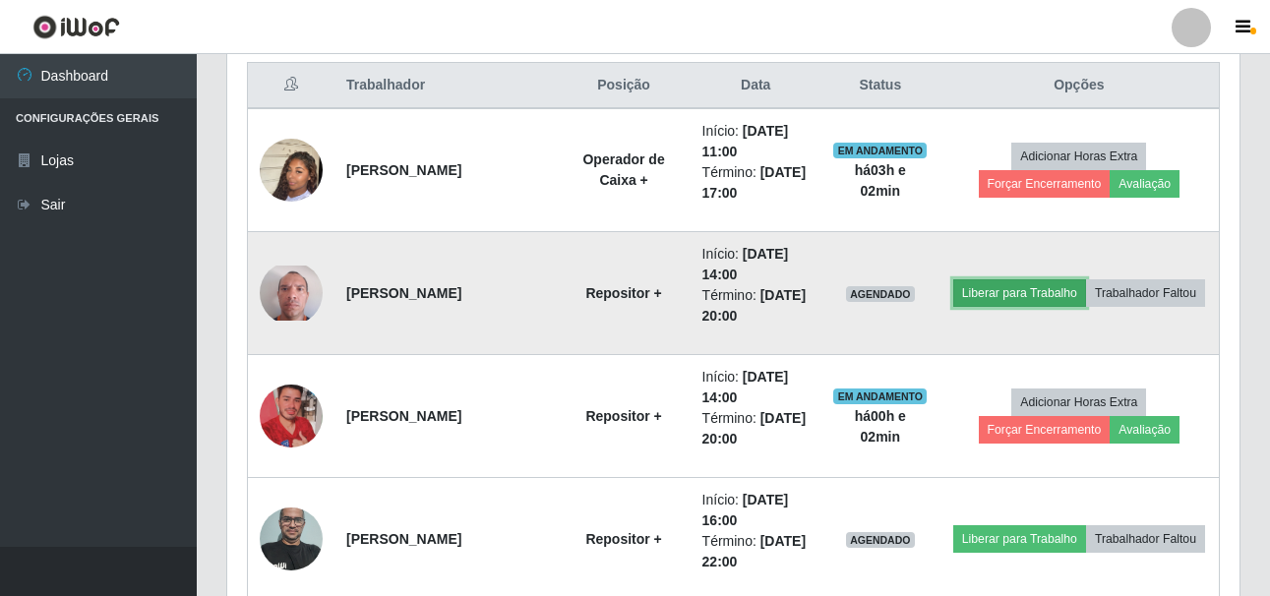
click at [980, 298] on button "Liberar para Trabalho" at bounding box center [1019, 293] width 133 height 28
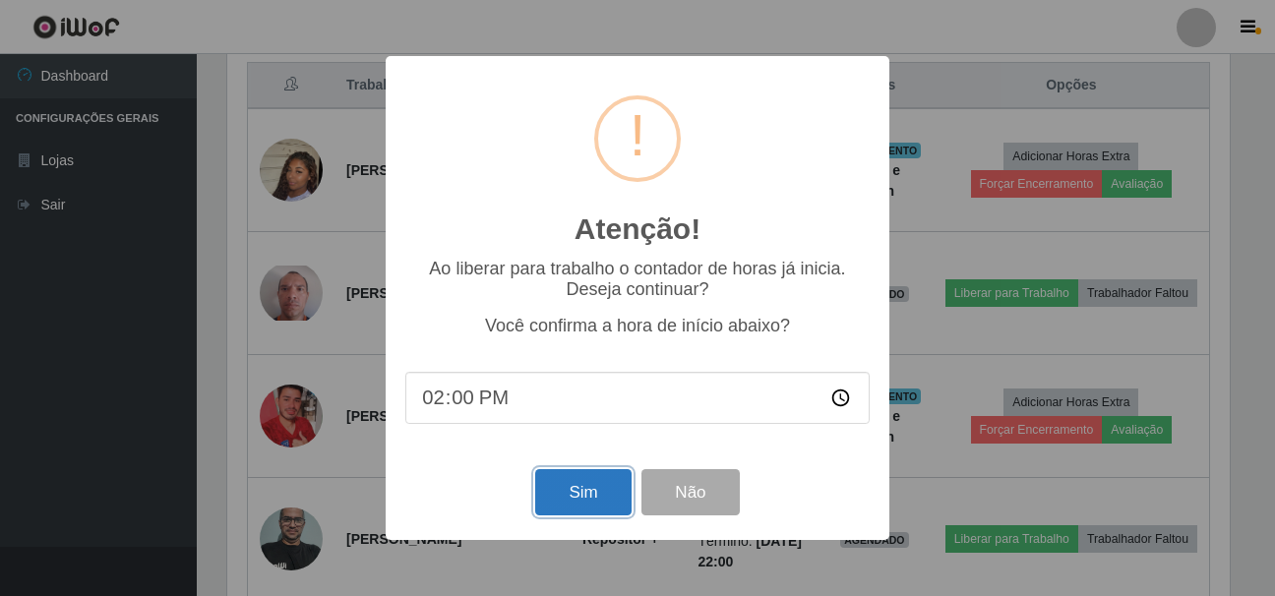
click at [573, 491] on button "Sim" at bounding box center [582, 492] width 95 height 46
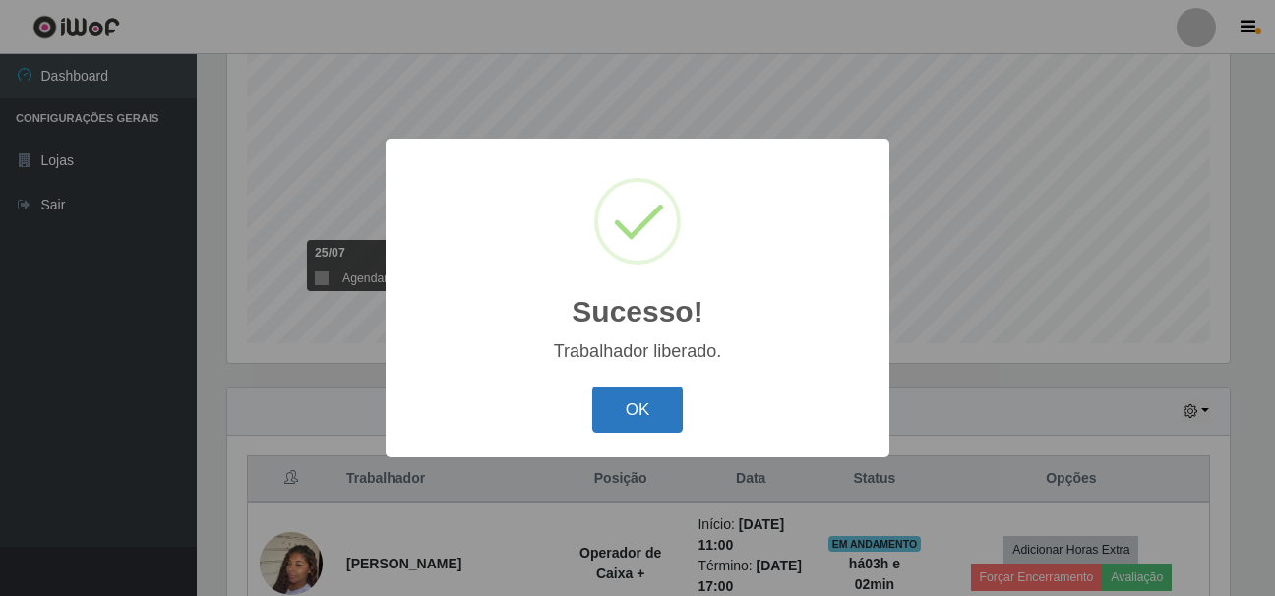
click at [628, 401] on button "OK" at bounding box center [637, 410] width 91 height 46
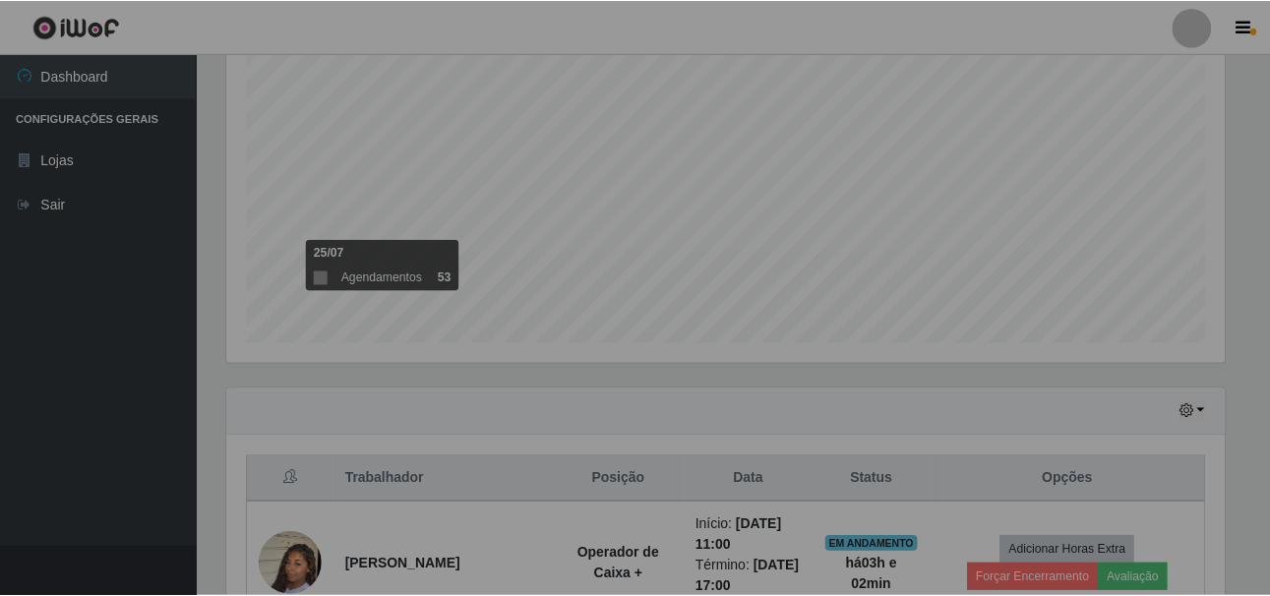
scroll to position [408, 1012]
